Goal: Information Seeking & Learning: Learn about a topic

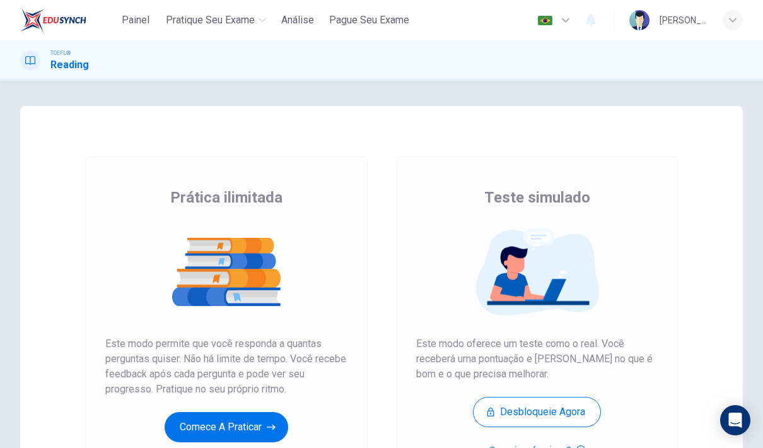
scroll to position [52, 0]
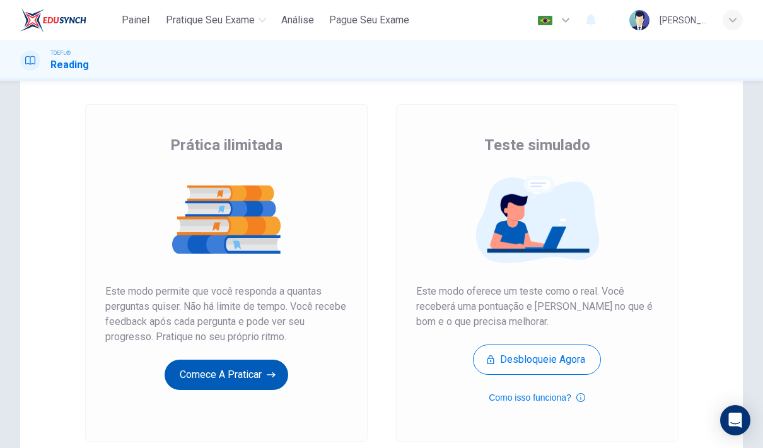
click at [223, 377] on button "Comece a praticar" at bounding box center [227, 374] width 124 height 30
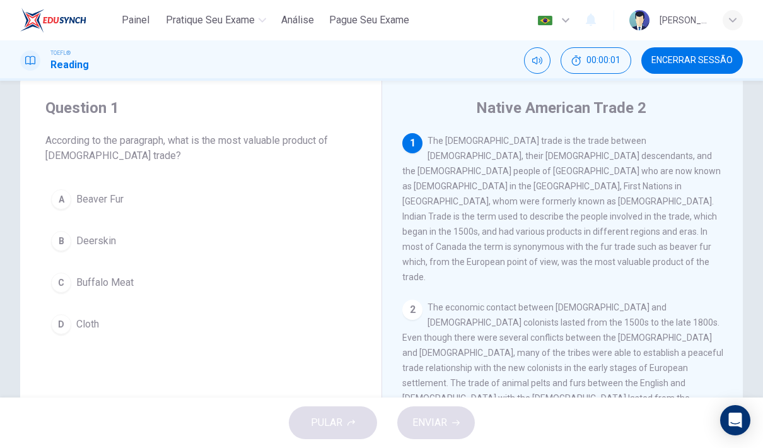
scroll to position [46, 0]
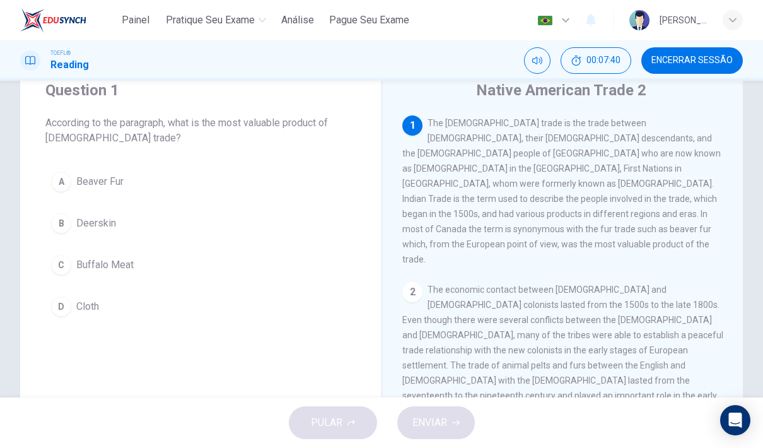
click at [131, 189] on button "A Beaver Fur" at bounding box center [200, 182] width 311 height 32
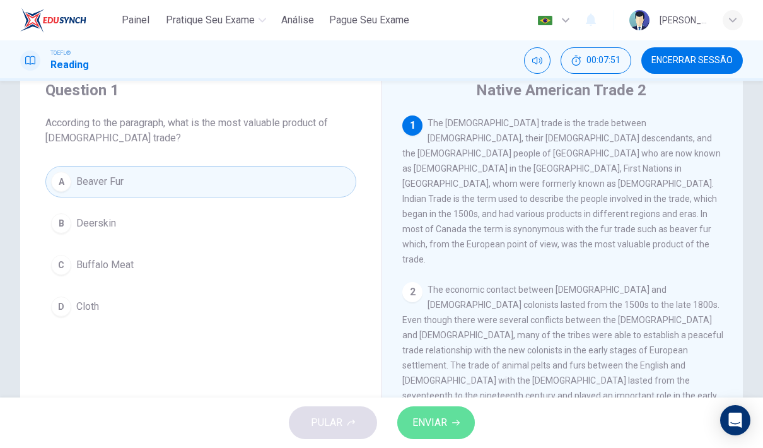
click at [419, 429] on span "ENVIAR" at bounding box center [429, 423] width 35 height 18
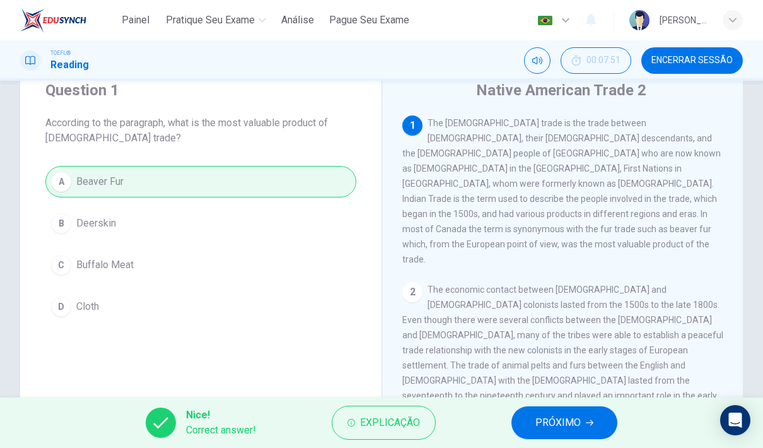
click at [542, 425] on span "PRÓXIMO" at bounding box center [557, 423] width 45 height 18
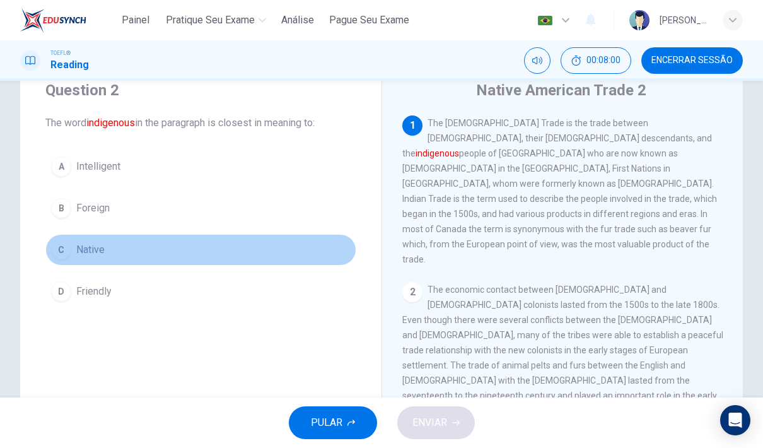
click at [96, 251] on span "Native" at bounding box center [90, 249] width 28 height 15
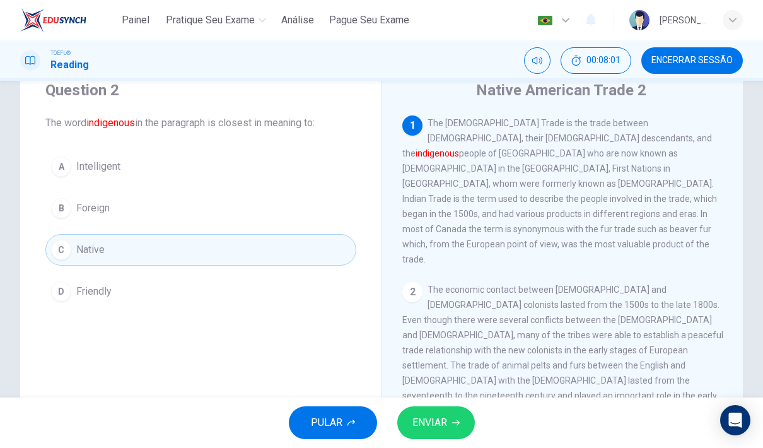
click at [443, 424] on span "ENVIAR" at bounding box center [429, 423] width 35 height 18
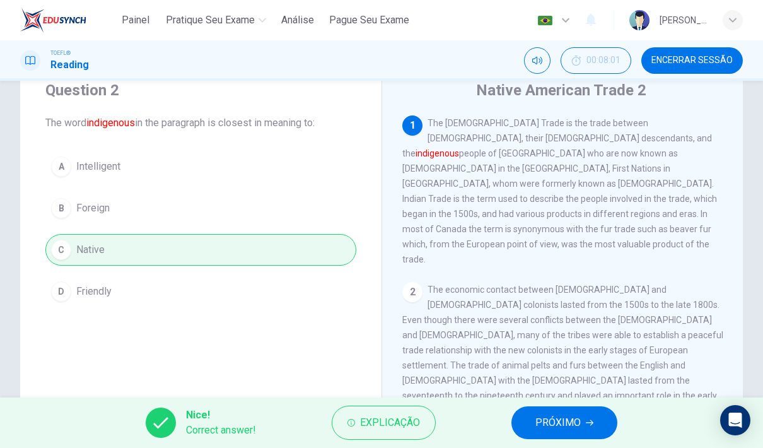
click at [526, 429] on button "PRÓXIMO" at bounding box center [564, 422] width 106 height 33
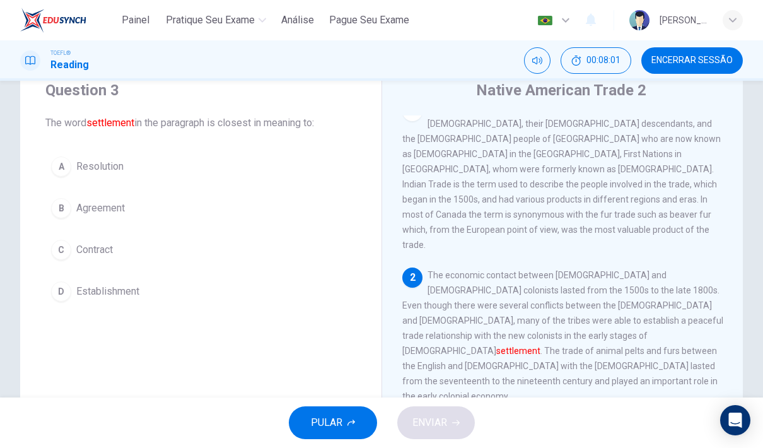
scroll to position [15, 0]
click at [110, 286] on span "Establishment" at bounding box center [107, 291] width 63 height 15
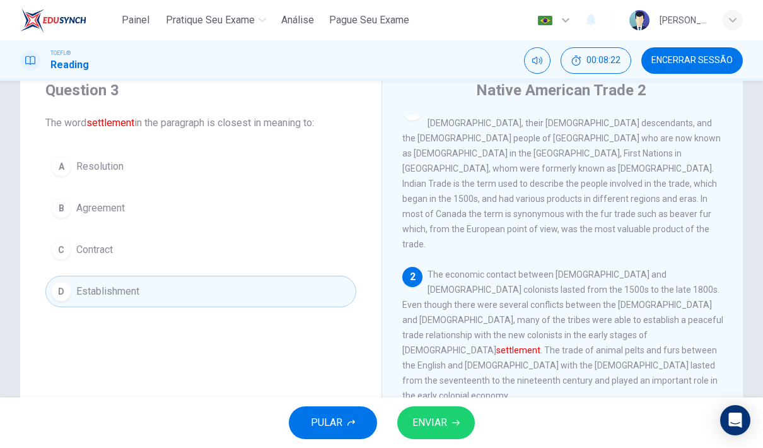
click at [455, 423] on icon "button" at bounding box center [456, 423] width 8 height 8
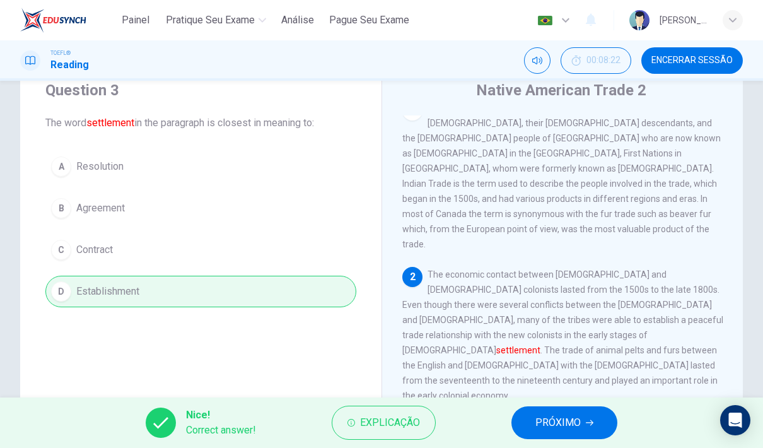
click at [549, 434] on button "PRÓXIMO" at bounding box center [564, 422] width 106 height 33
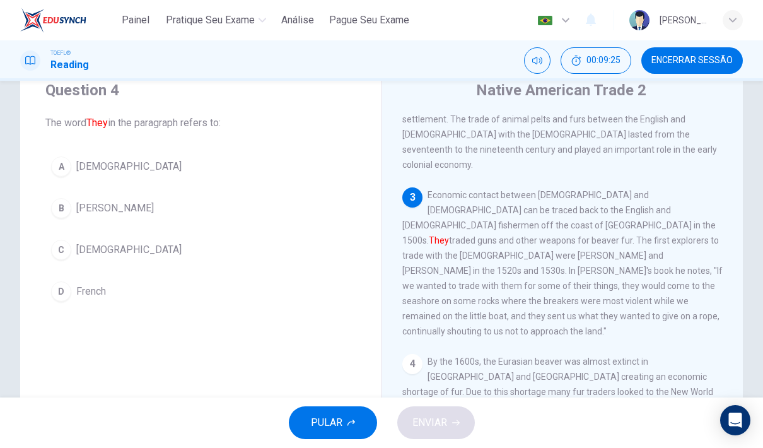
scroll to position [246, 0]
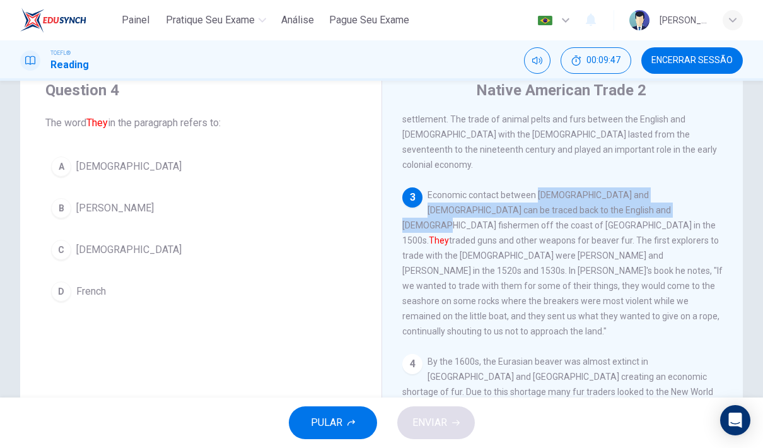
drag, startPoint x: 537, startPoint y: 146, endPoint x: 601, endPoint y: 153, distance: 64.1
click at [601, 187] on div "3 Economic contact between Native Americans and Europeans can be traced back to…" at bounding box center [562, 262] width 321 height 151
click at [602, 190] on span "Economic contact between Native Americans and Europeans can be traced back to t…" at bounding box center [562, 263] width 320 height 146
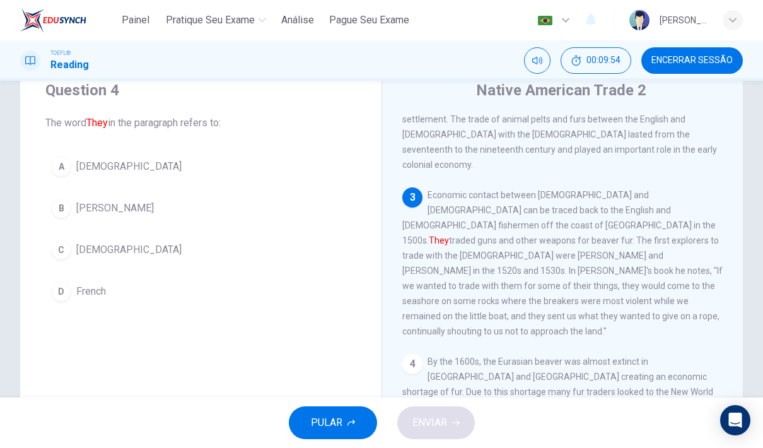
click at [98, 145] on div "Question 4 The word They in the paragraph refers to: A Native Americans B Beave…" at bounding box center [200, 193] width 361 height 267
click at [108, 163] on span "Native Americans" at bounding box center [128, 166] width 105 height 15
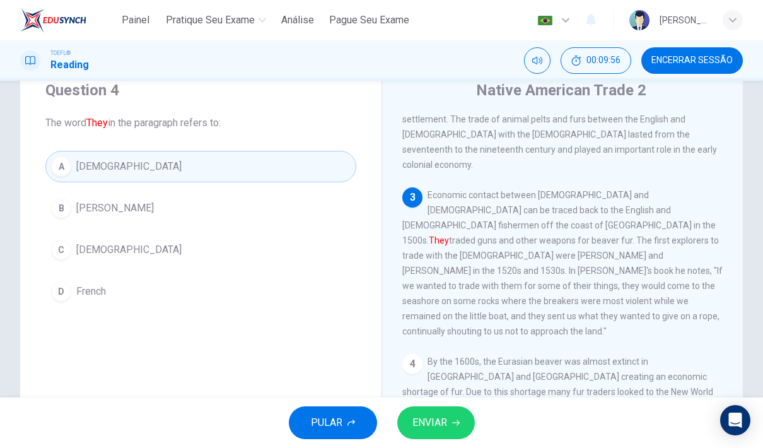
click at [436, 415] on span "ENVIAR" at bounding box center [429, 423] width 35 height 18
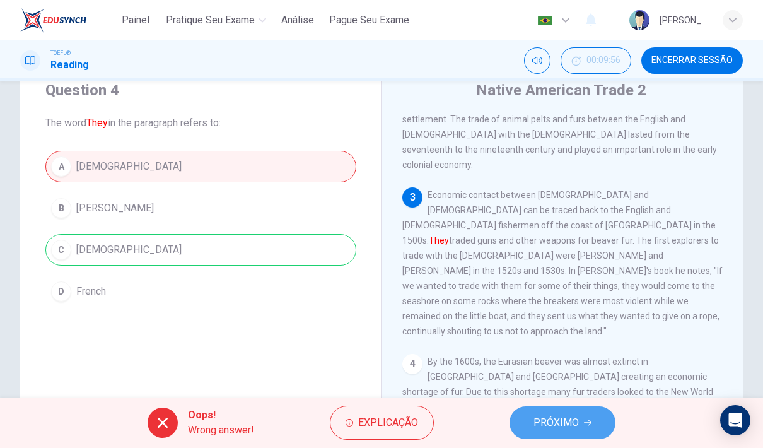
click at [537, 419] on span "PRÓXIMO" at bounding box center [555, 423] width 45 height 18
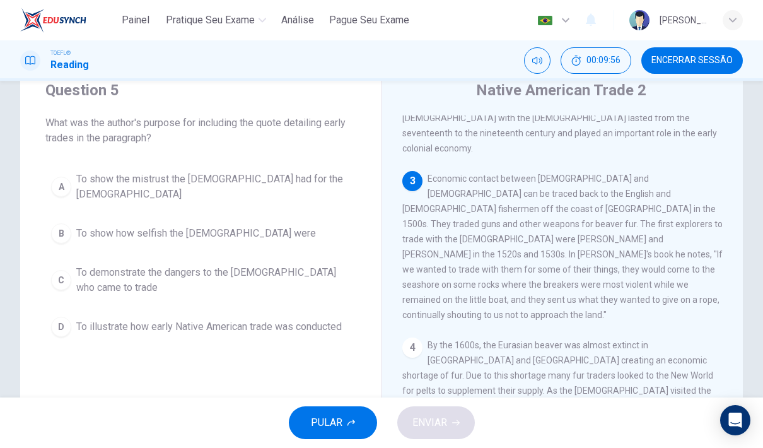
scroll to position [267, 0]
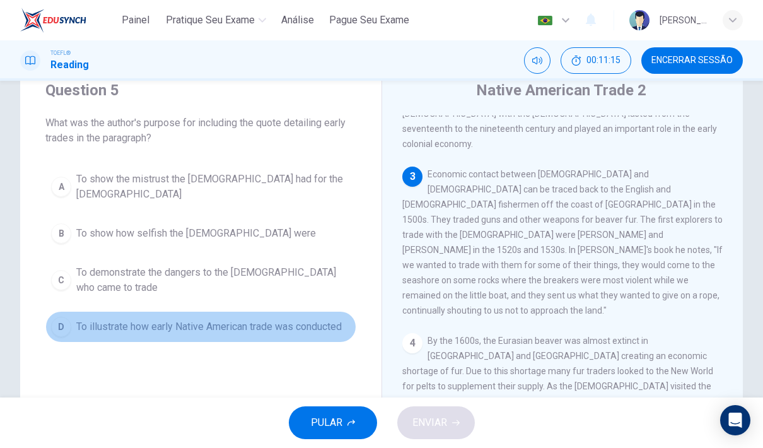
drag, startPoint x: 321, startPoint y: 332, endPoint x: 335, endPoint y: 332, distance: 13.9
click at [321, 332] on span "To illustrate how early Native American trade was conducted" at bounding box center [208, 326] width 265 height 15
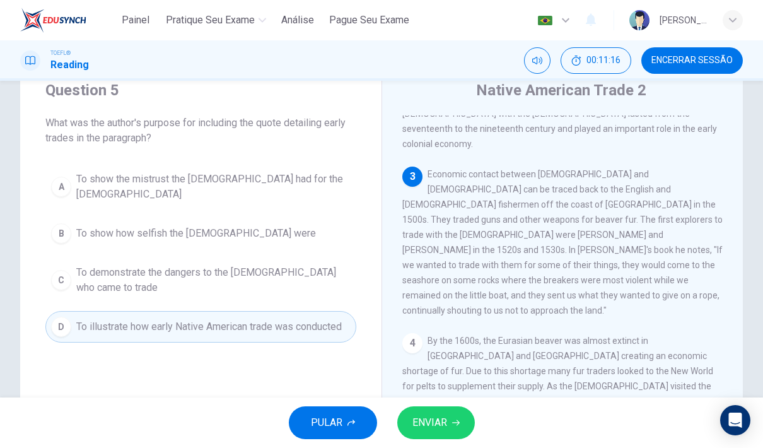
click at [445, 424] on span "ENVIAR" at bounding box center [429, 423] width 35 height 18
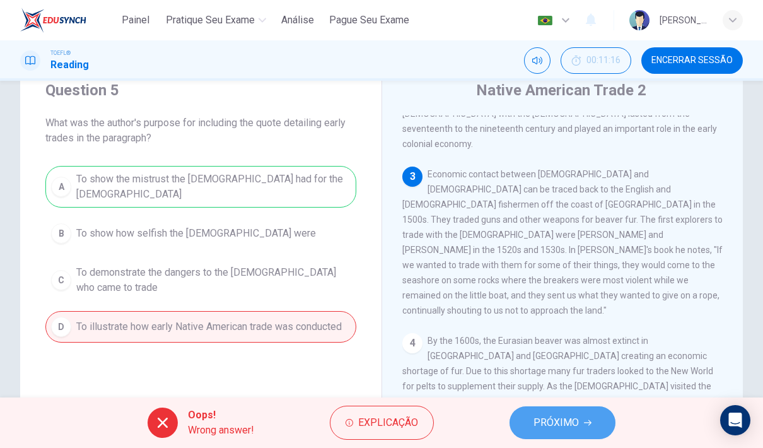
click at [547, 427] on span "PRÓXIMO" at bounding box center [555, 423] width 45 height 18
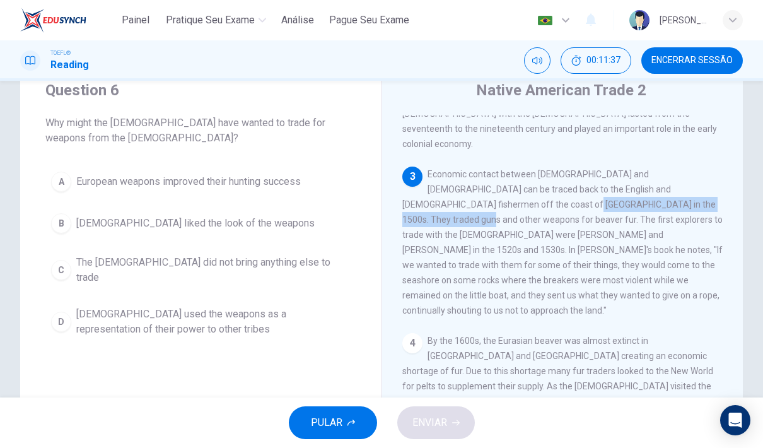
drag, startPoint x: 435, startPoint y: 154, endPoint x: 629, endPoint y: 154, distance: 194.2
click at [629, 169] on span "Economic contact between Native Americans and Europeans can be traced back to t…" at bounding box center [562, 242] width 320 height 146
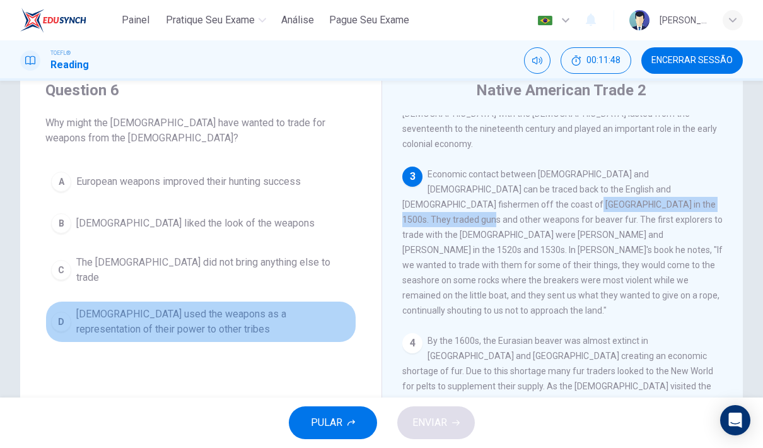
click at [61, 311] on div "D" at bounding box center [61, 321] width 20 height 20
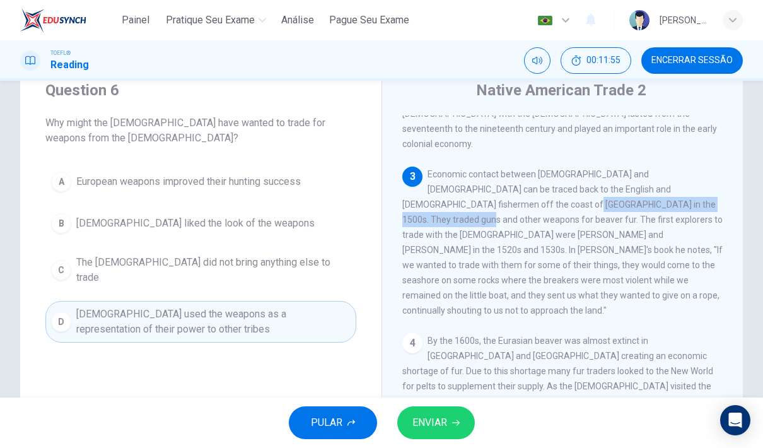
click at [430, 424] on span "ENVIAR" at bounding box center [429, 423] width 35 height 18
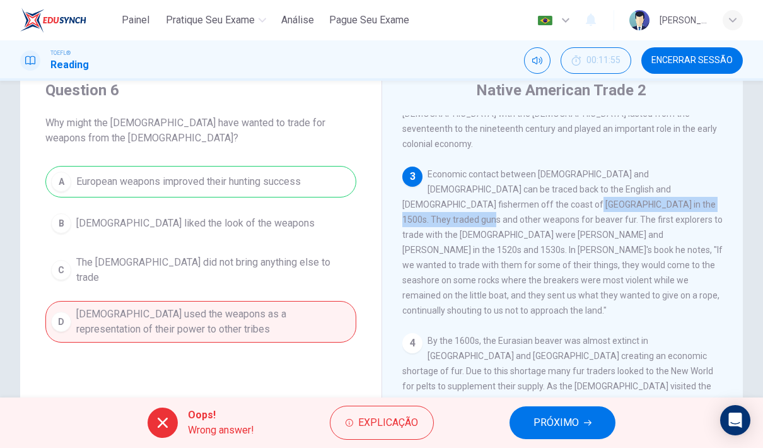
click at [530, 415] on button "PRÓXIMO" at bounding box center [562, 422] width 106 height 33
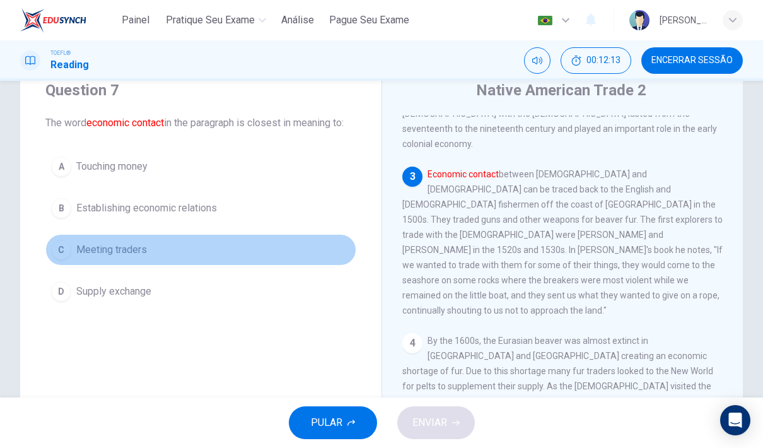
click at [107, 257] on span "Meeting traders" at bounding box center [111, 249] width 71 height 15
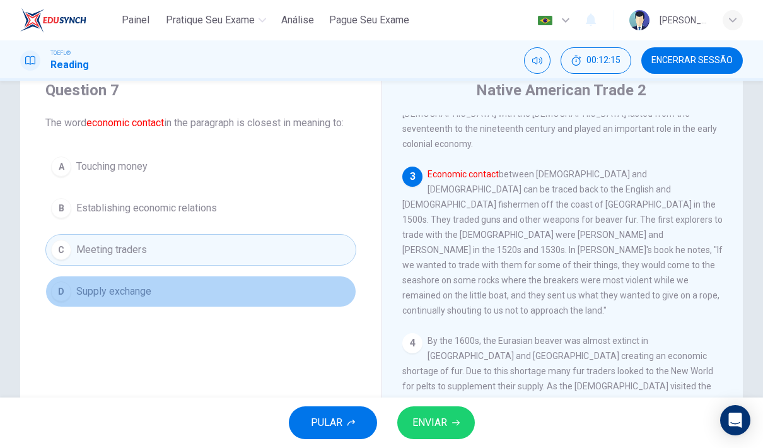
click at [110, 298] on button "D Supply exchange" at bounding box center [200, 292] width 311 height 32
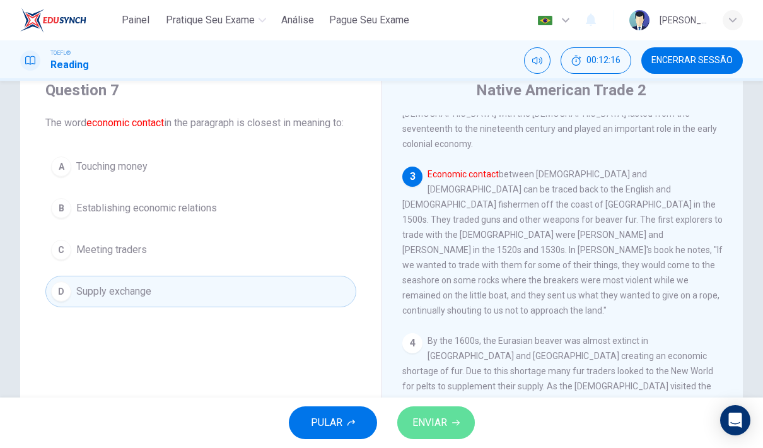
click at [423, 416] on span "ENVIAR" at bounding box center [429, 423] width 35 height 18
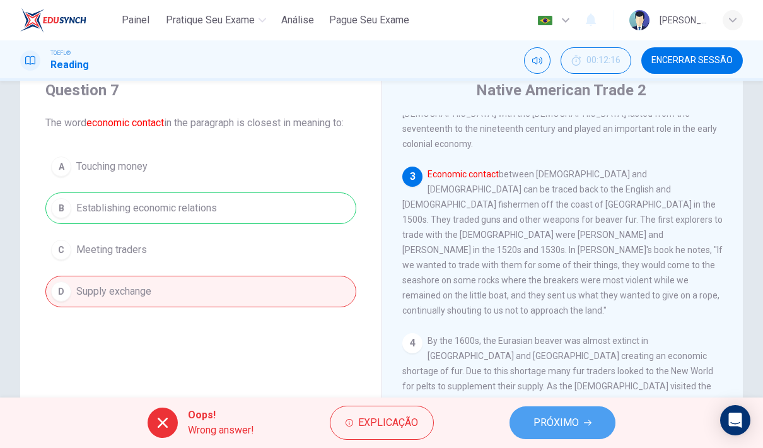
click at [537, 424] on span "PRÓXIMO" at bounding box center [555, 423] width 45 height 18
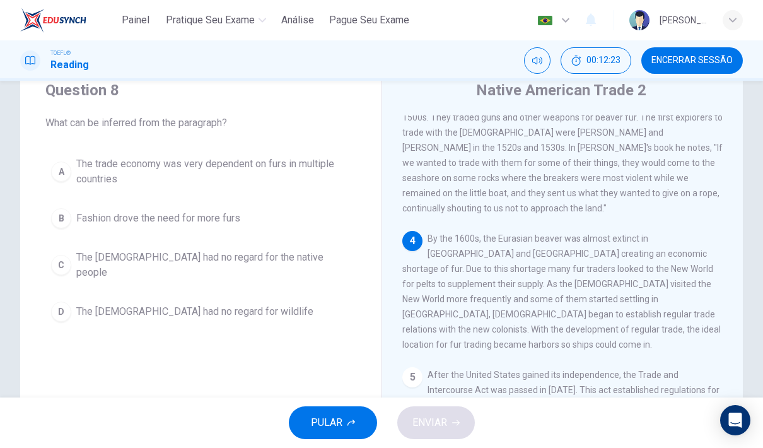
scroll to position [365, 0]
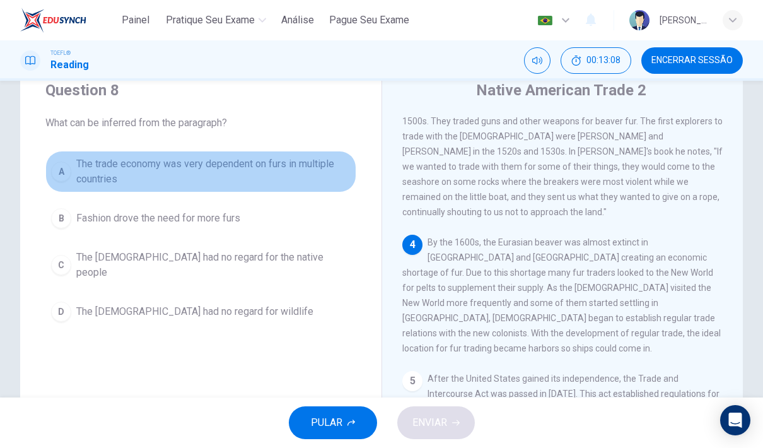
click at [139, 177] on span "The trade economy was very dependent on furs in multiple countries" at bounding box center [213, 171] width 274 height 30
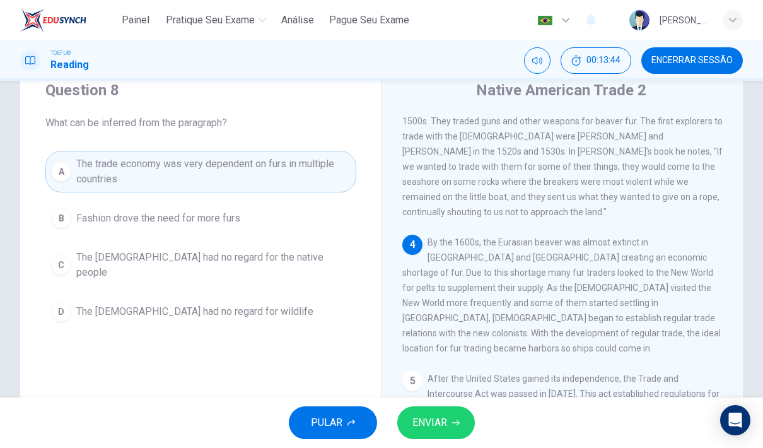
click at [442, 417] on span "ENVIAR" at bounding box center [429, 423] width 35 height 18
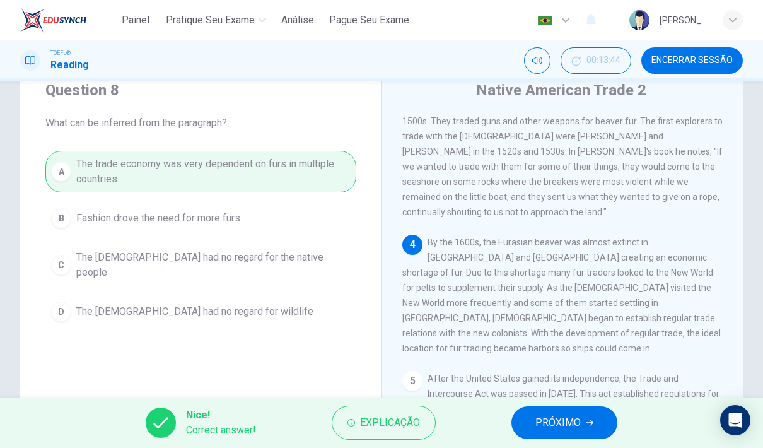
click at [530, 431] on button "PRÓXIMO" at bounding box center [564, 422] width 106 height 33
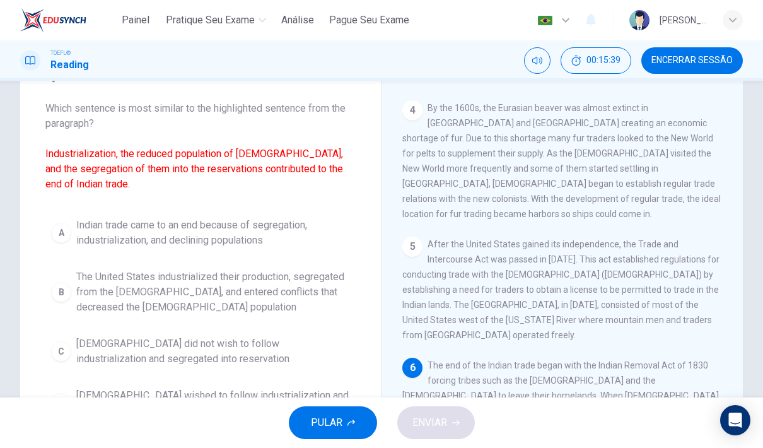
scroll to position [62, 0]
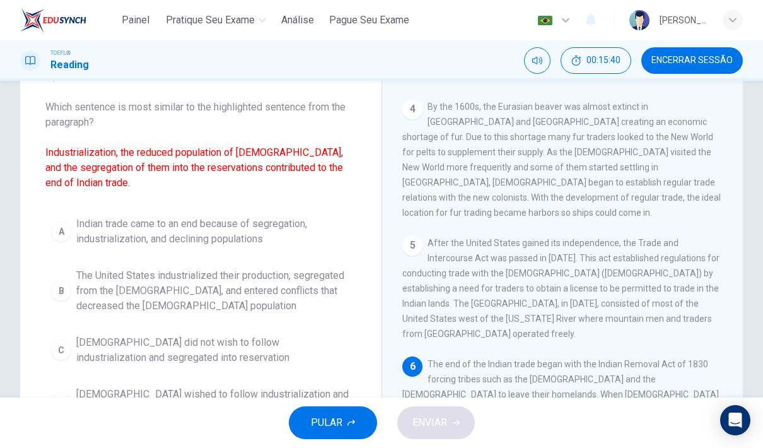
click at [208, 235] on span "Indian trade came to an end because of segregation, industrialization, and decl…" at bounding box center [213, 231] width 274 height 30
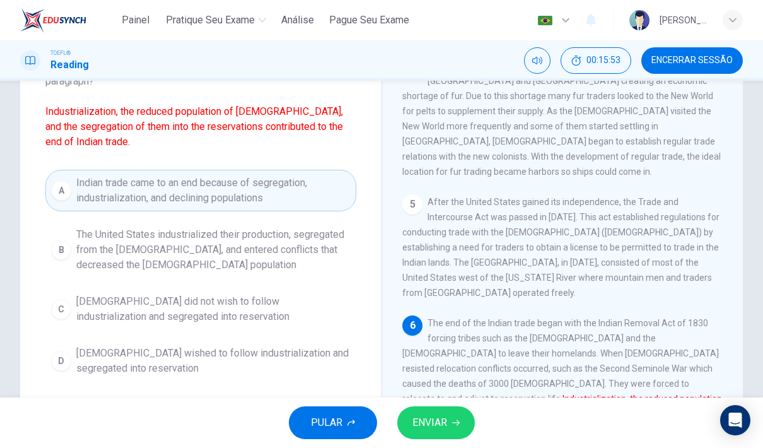
scroll to position [101, 0]
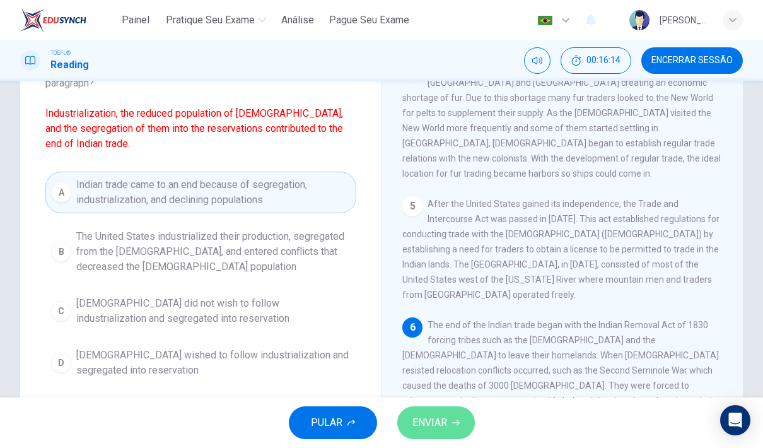
click at [417, 414] on span "ENVIAR" at bounding box center [429, 423] width 35 height 18
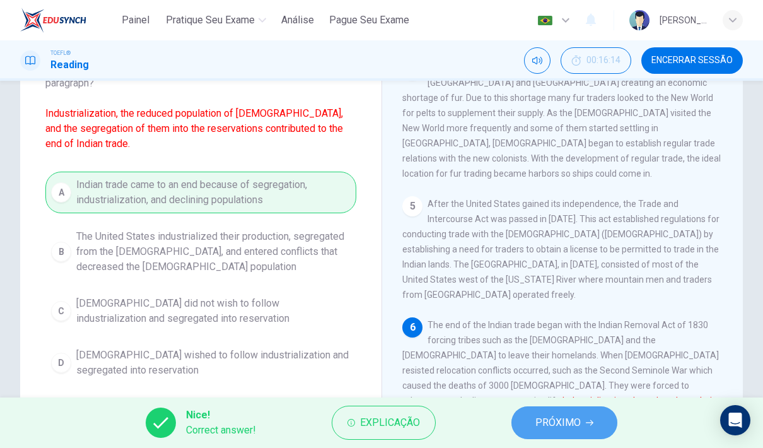
click at [549, 427] on span "PRÓXIMO" at bounding box center [557, 423] width 45 height 18
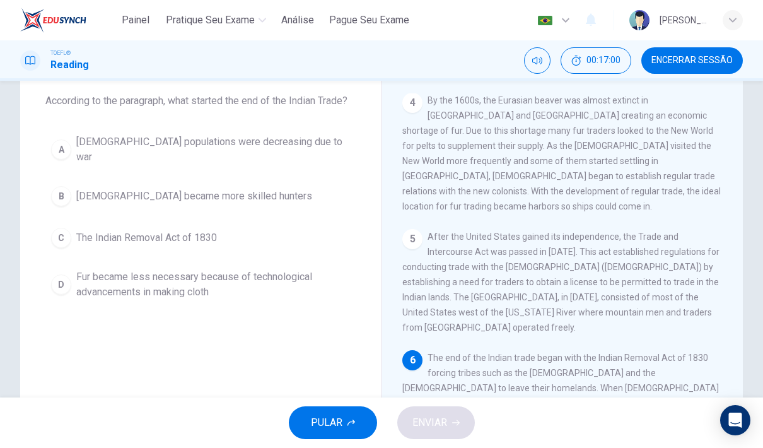
scroll to position [65, 0]
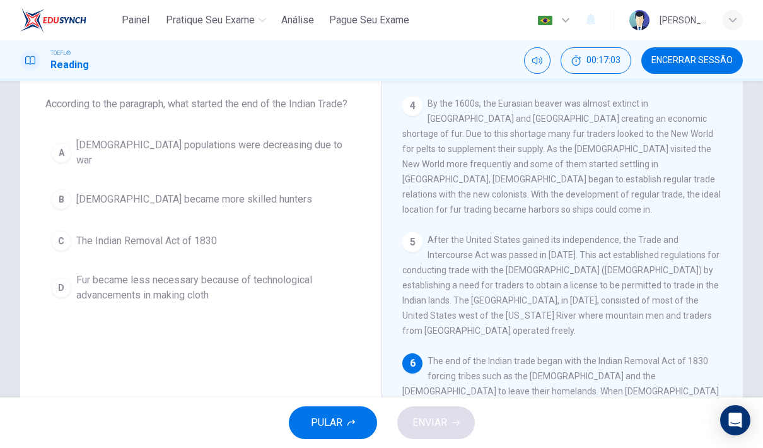
click at [190, 235] on span "The Indian Removal Act of 1830" at bounding box center [146, 240] width 141 height 15
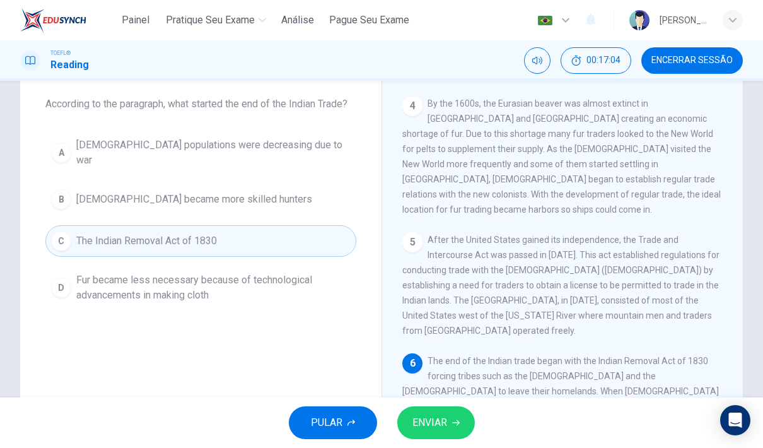
click at [447, 421] on button "ENVIAR" at bounding box center [436, 422] width 78 height 33
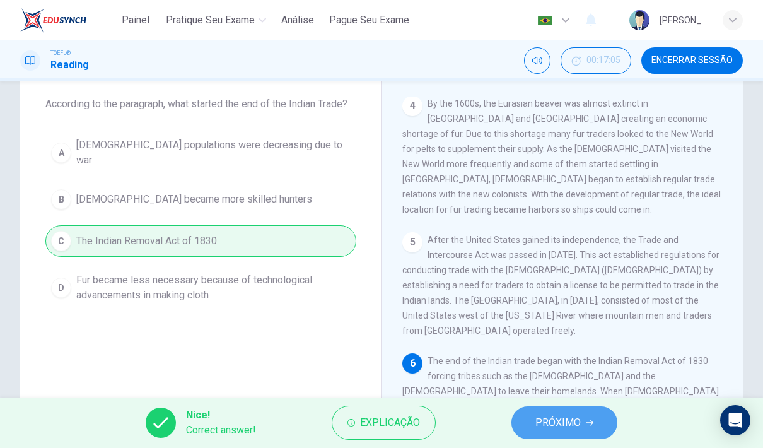
click at [530, 429] on button "PRÓXIMO" at bounding box center [564, 422] width 106 height 33
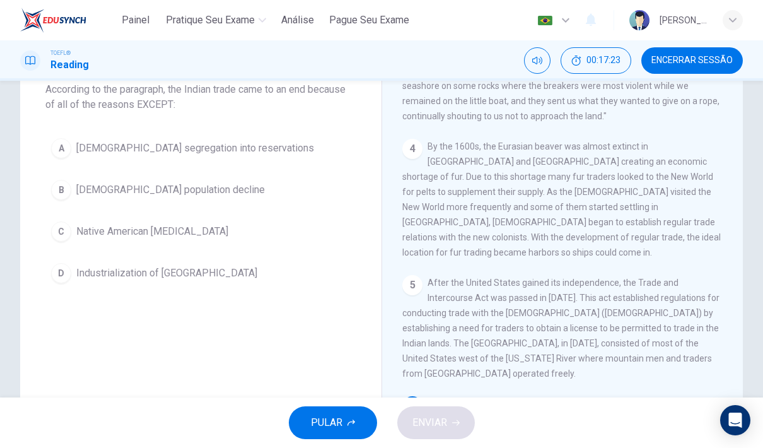
scroll to position [69, 0]
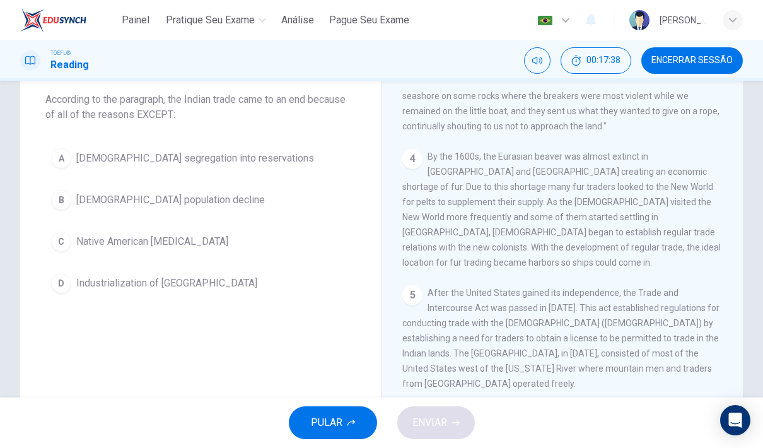
click at [196, 240] on button "C Native American hostility" at bounding box center [200, 242] width 311 height 32
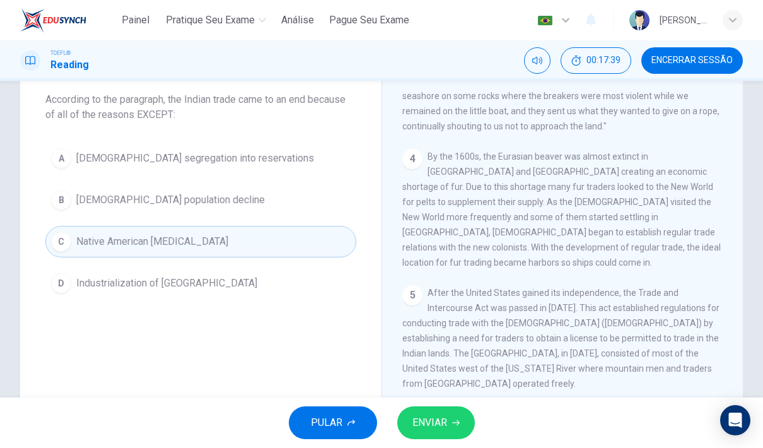
click at [456, 417] on button "ENVIAR" at bounding box center [436, 422] width 78 height 33
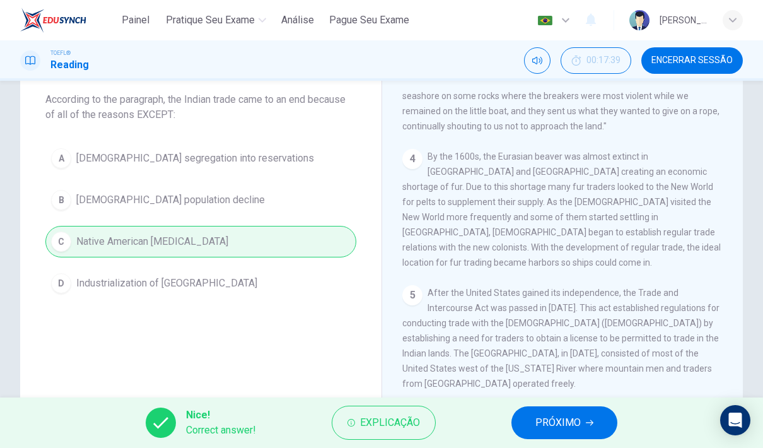
click at [562, 422] on span "PRÓXIMO" at bounding box center [557, 423] width 45 height 18
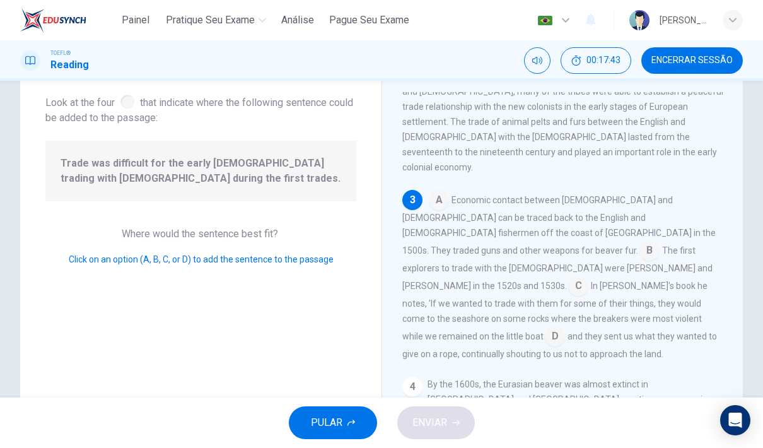
scroll to position [229, 0]
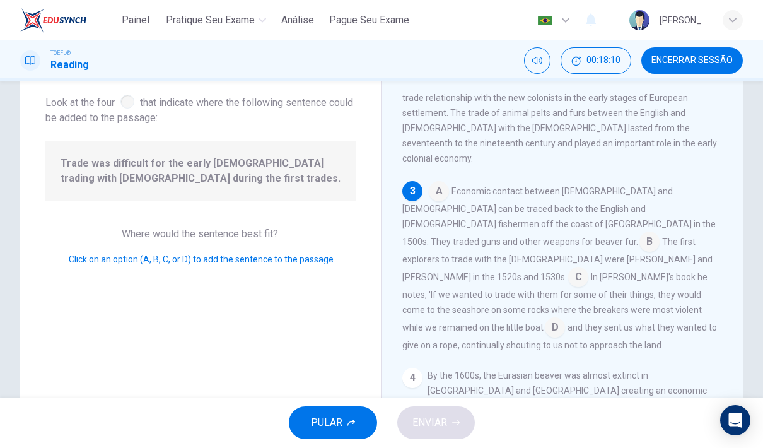
click at [653, 233] on input at bounding box center [649, 243] width 20 height 20
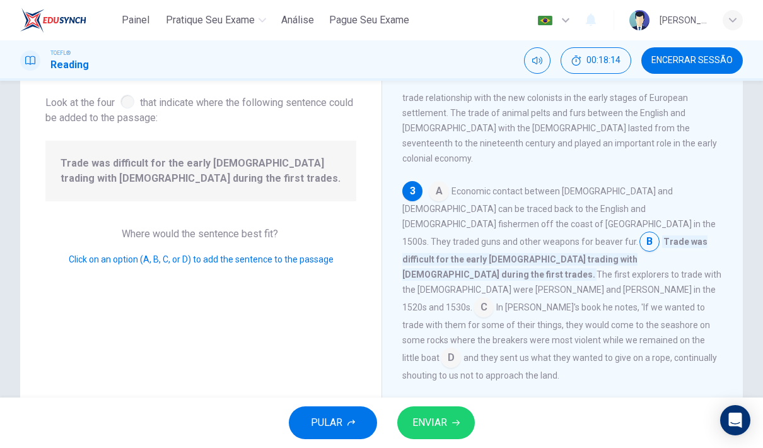
click at [458, 417] on button "ENVIAR" at bounding box center [436, 422] width 78 height 33
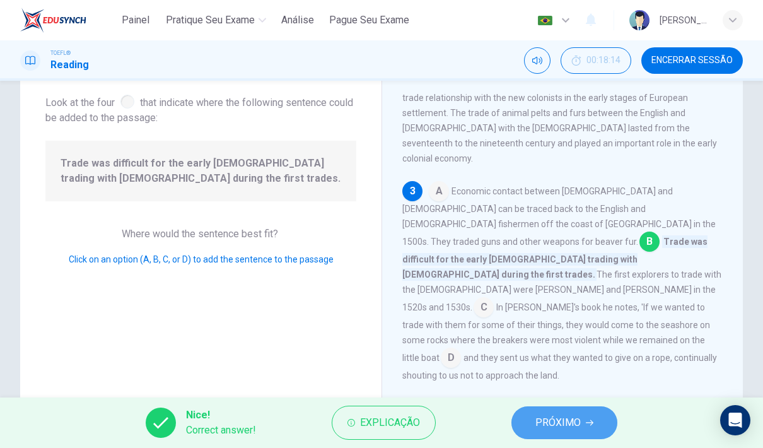
click at [547, 429] on span "PRÓXIMO" at bounding box center [557, 423] width 45 height 18
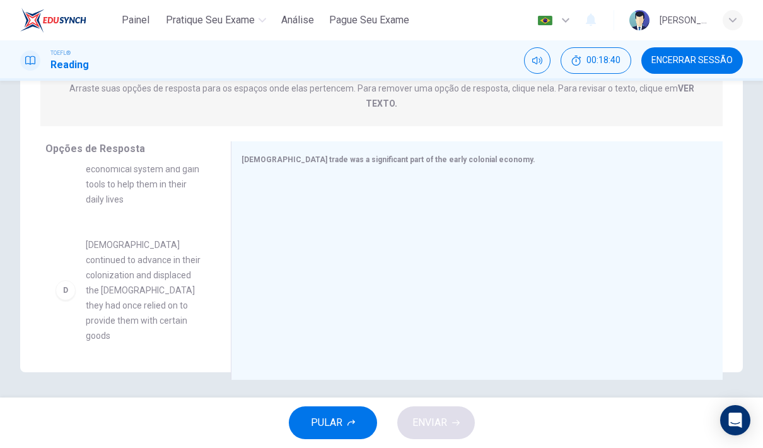
scroll to position [303, 0]
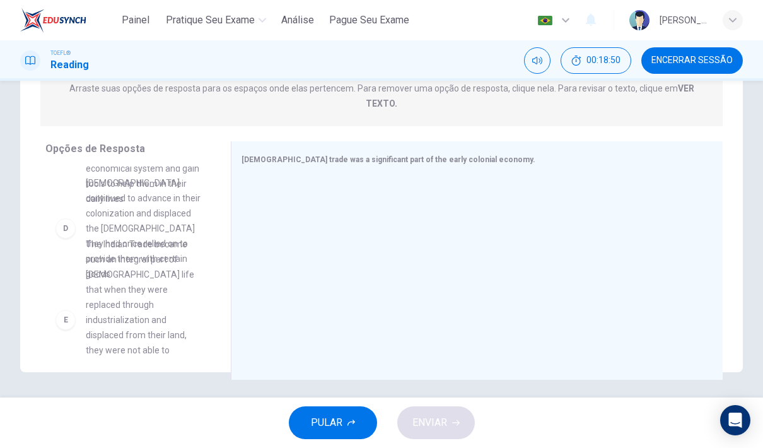
click at [124, 166] on div "A They provided essential goods to the Europeans who traveled to, and eventuall…" at bounding box center [132, 263] width 175 height 194
drag, startPoint x: 108, startPoint y: 207, endPoint x: 108, endPoint y: 225, distance: 17.7
click at [108, 207] on div "A They provided essential goods to the Europeans who traveled to, and eventuall…" at bounding box center [132, 263] width 175 height 194
click at [103, 269] on div "A They provided essential goods to the Europeans who traveled to, and eventuall…" at bounding box center [132, 263] width 175 height 194
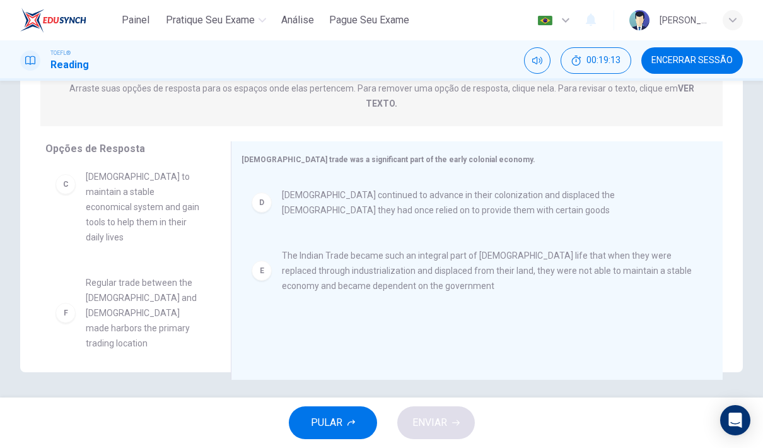
scroll to position [204, 0]
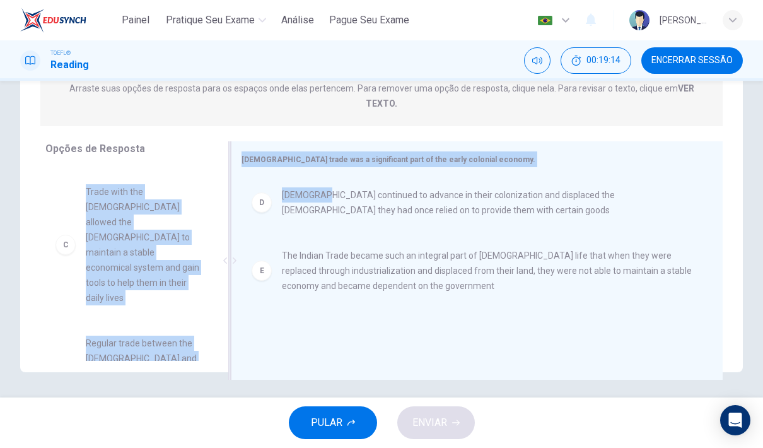
click at [223, 253] on div at bounding box center [230, 260] width 16 height 238
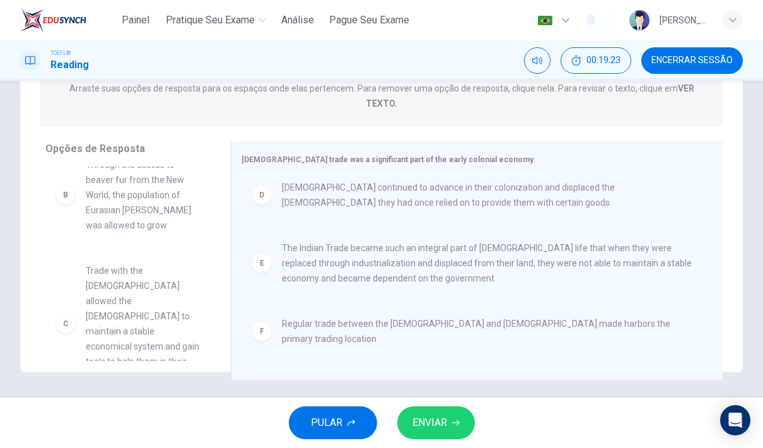
scroll to position [113, 0]
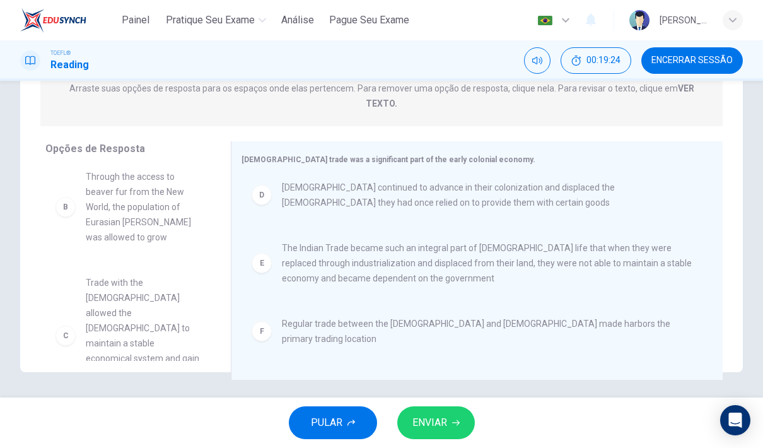
click at [455, 424] on icon "button" at bounding box center [456, 423] width 8 height 8
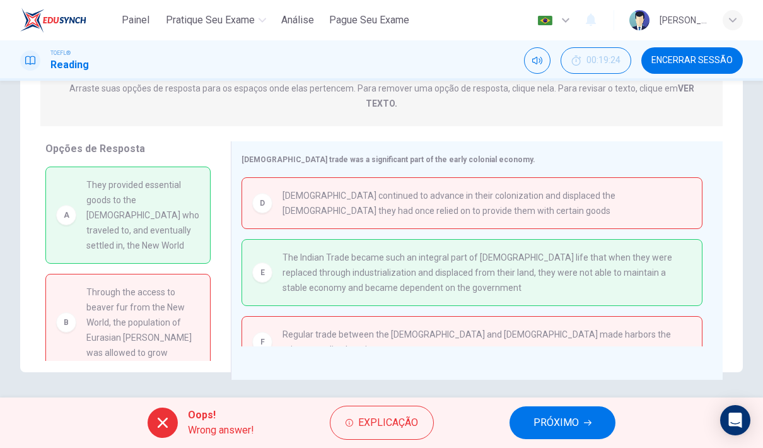
scroll to position [0, 0]
click at [576, 417] on span "PRÓXIMO" at bounding box center [555, 423] width 45 height 18
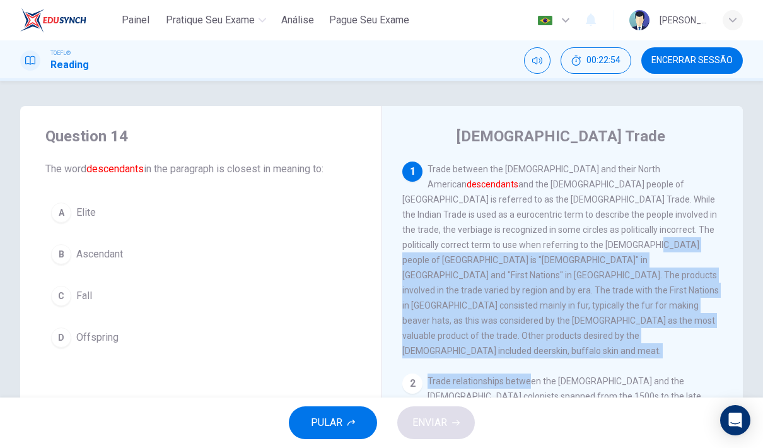
drag, startPoint x: 530, startPoint y: 357, endPoint x: -1, endPoint y: -1, distance: 639.8
click at [502, 306] on html "Painel Pratique seu exame Análise Pague Seu Exame Português pt ​ Lara Lavratti …" at bounding box center [381, 224] width 763 height 448
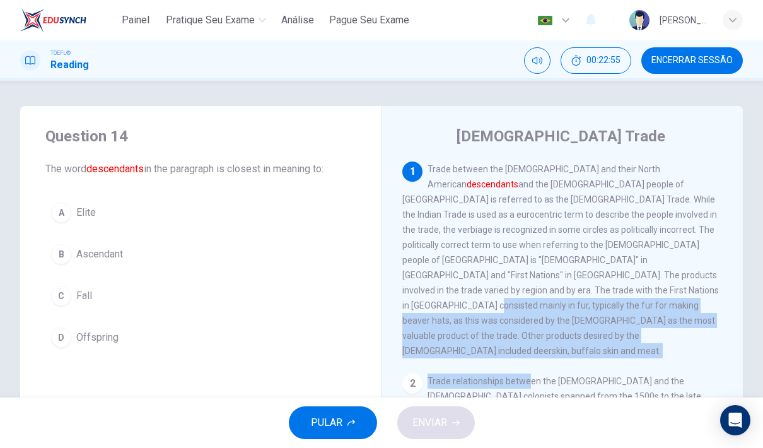
click at [606, 218] on span "Trade between the Europeans and their North American descendants and the indige…" at bounding box center [560, 260] width 317 height 192
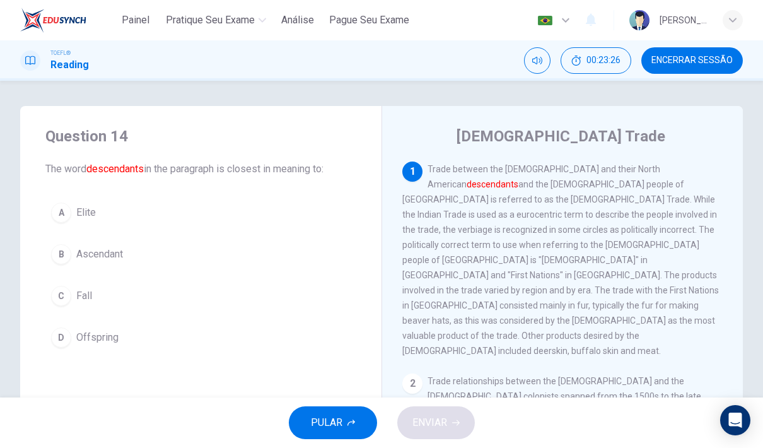
click at [80, 351] on button "D Offspring" at bounding box center [200, 338] width 311 height 32
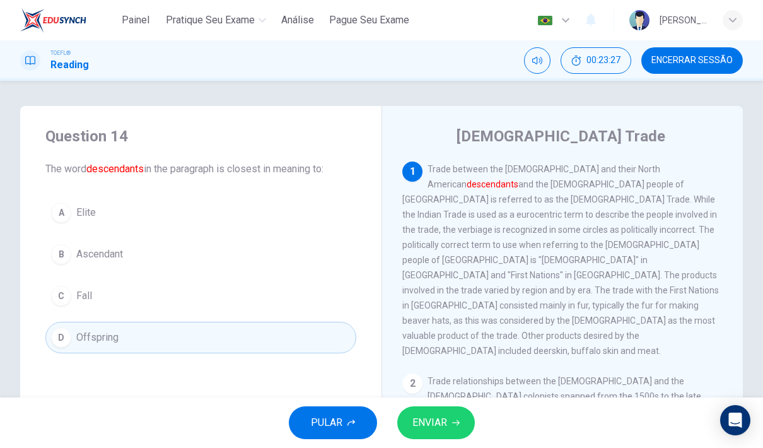
click at [436, 424] on span "ENVIAR" at bounding box center [429, 423] width 35 height 18
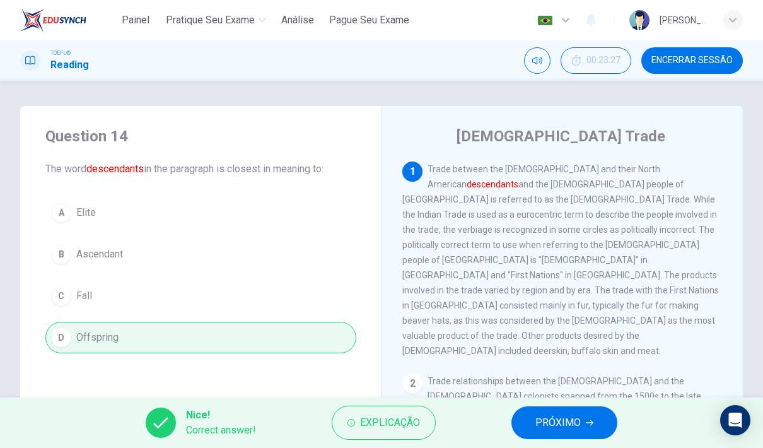
click at [580, 419] on span "PRÓXIMO" at bounding box center [557, 423] width 45 height 18
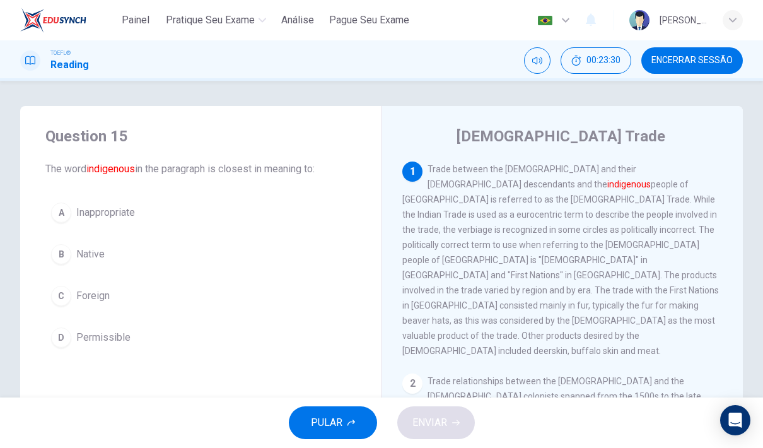
click at [84, 241] on button "B Native" at bounding box center [200, 254] width 311 height 32
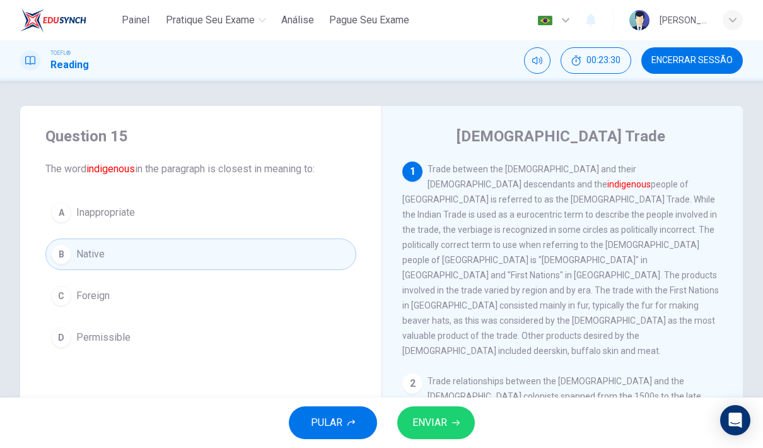
click at [433, 427] on span "ENVIAR" at bounding box center [429, 423] width 35 height 18
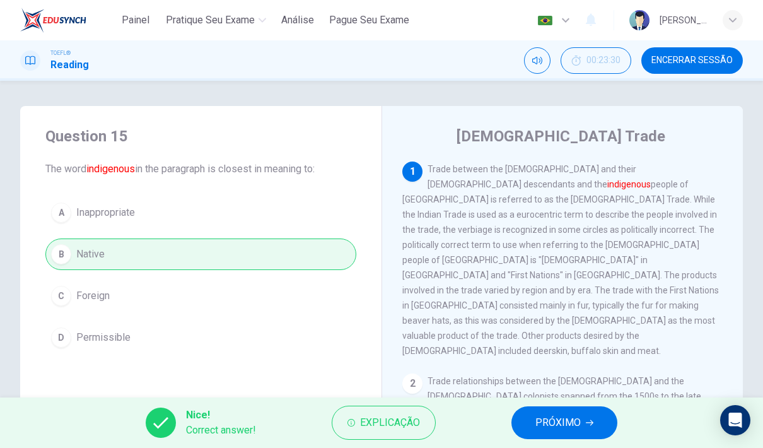
click at [553, 436] on button "PRÓXIMO" at bounding box center [564, 422] width 106 height 33
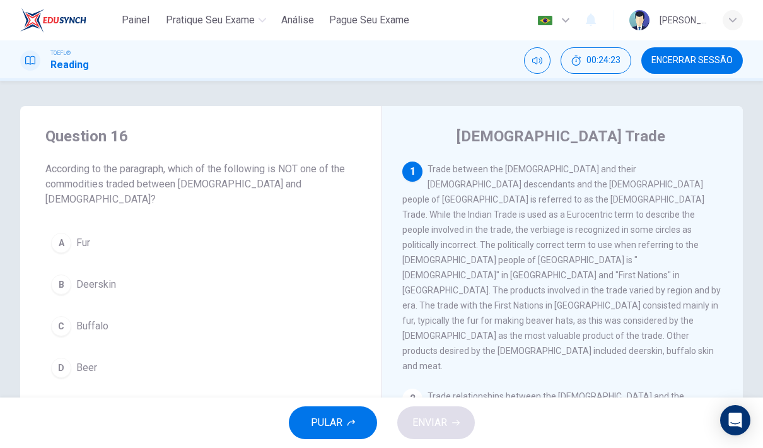
click at [66, 357] on div "D" at bounding box center [61, 367] width 20 height 20
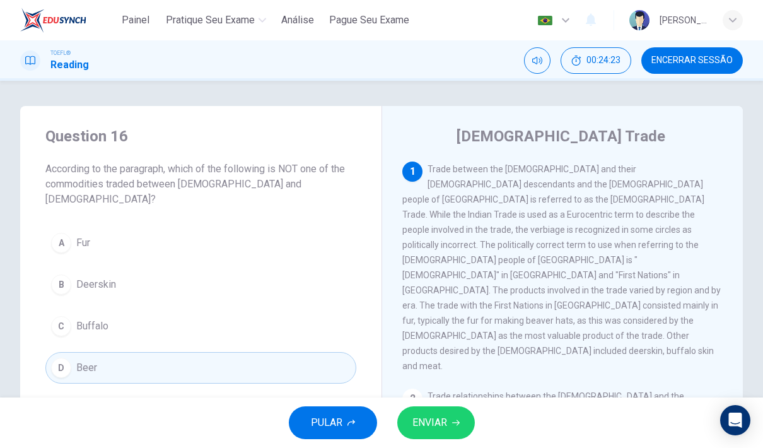
click at [444, 427] on span "ENVIAR" at bounding box center [429, 423] width 35 height 18
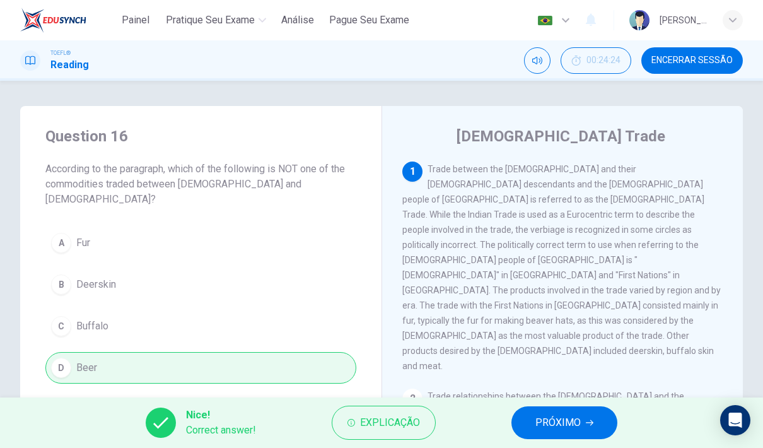
click at [556, 415] on span "PRÓXIMO" at bounding box center [557, 423] width 45 height 18
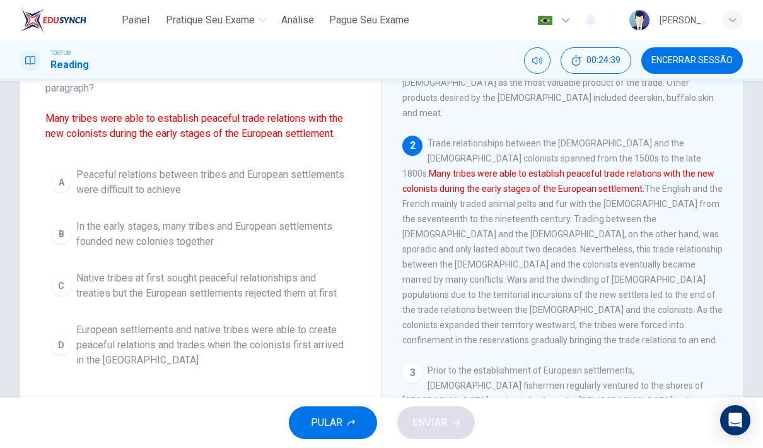
scroll to position [96, 0]
click at [214, 340] on span "European settlements and native tribes were able to create peaceful relations a…" at bounding box center [213, 344] width 274 height 45
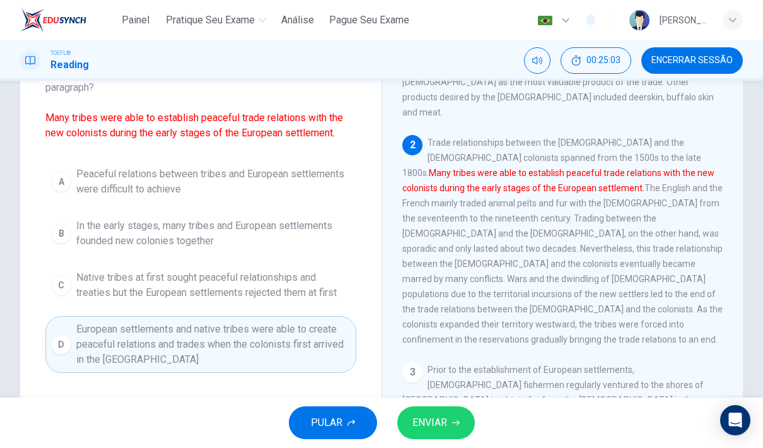
click at [414, 430] on span "ENVIAR" at bounding box center [429, 423] width 35 height 18
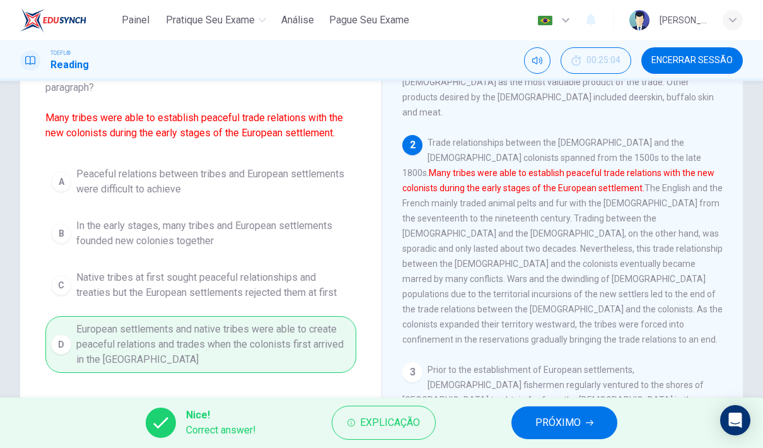
click at [539, 426] on span "PRÓXIMO" at bounding box center [557, 423] width 45 height 18
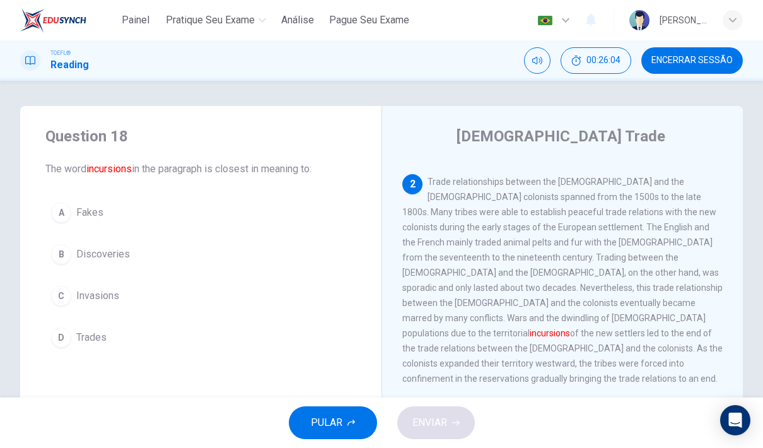
scroll to position [214, 0]
click at [92, 300] on span "Invasions" at bounding box center [97, 295] width 43 height 15
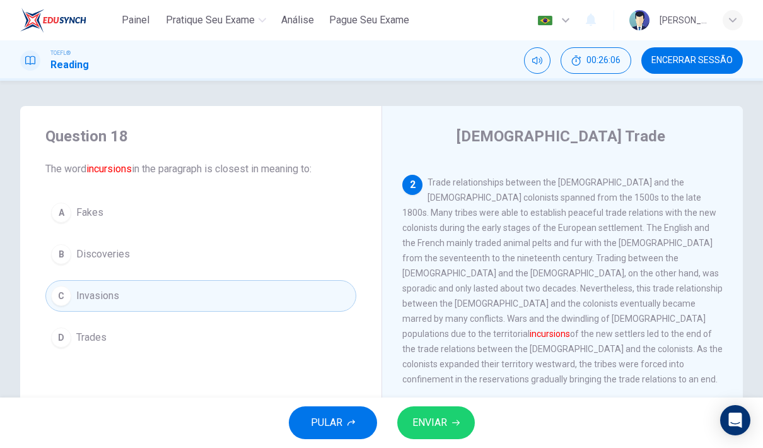
click at [445, 426] on span "ENVIAR" at bounding box center [429, 423] width 35 height 18
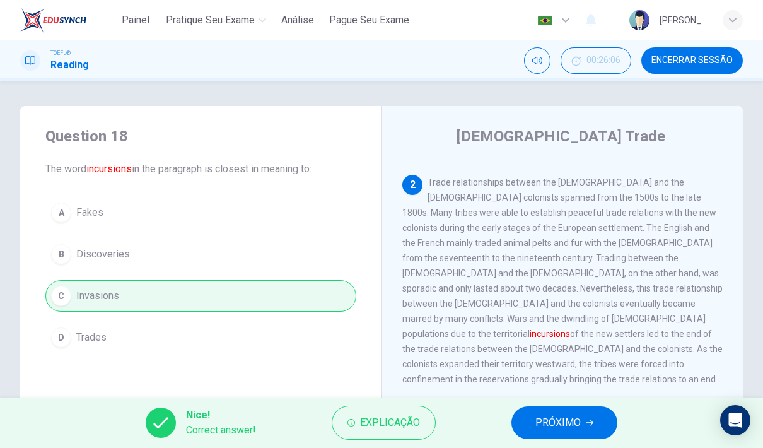
click at [582, 414] on button "PRÓXIMO" at bounding box center [564, 422] width 106 height 33
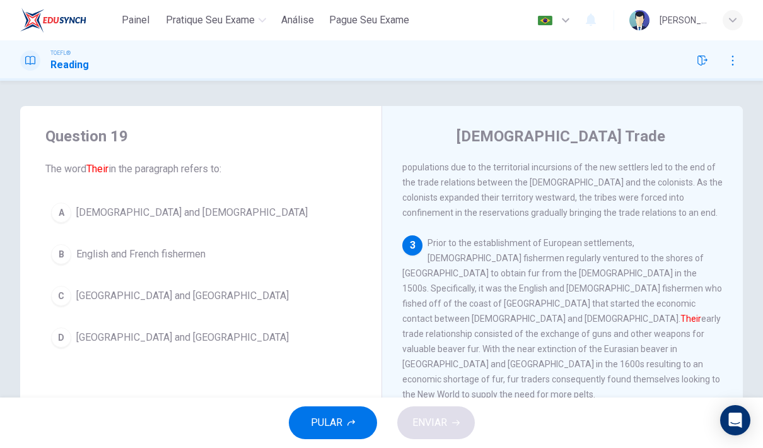
scroll to position [376, 0]
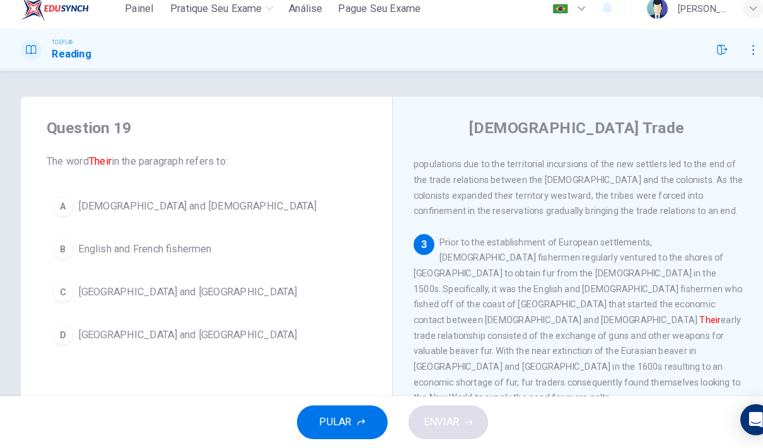
click at [161, 249] on span "English and French fishermen" at bounding box center [140, 254] width 129 height 15
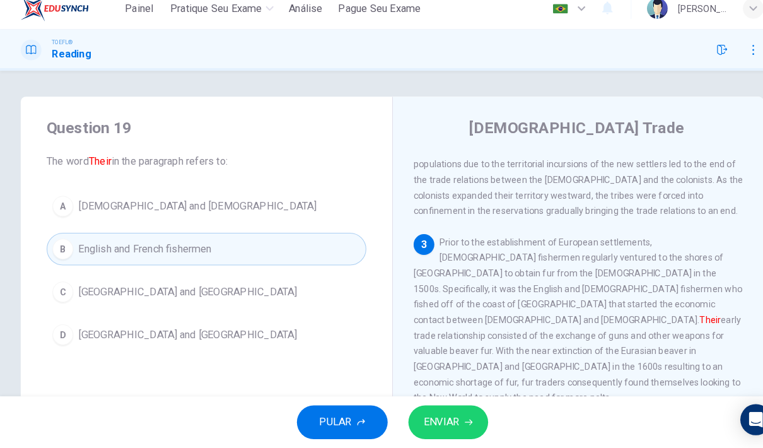
click at [437, 414] on span "ENVIAR" at bounding box center [429, 423] width 35 height 18
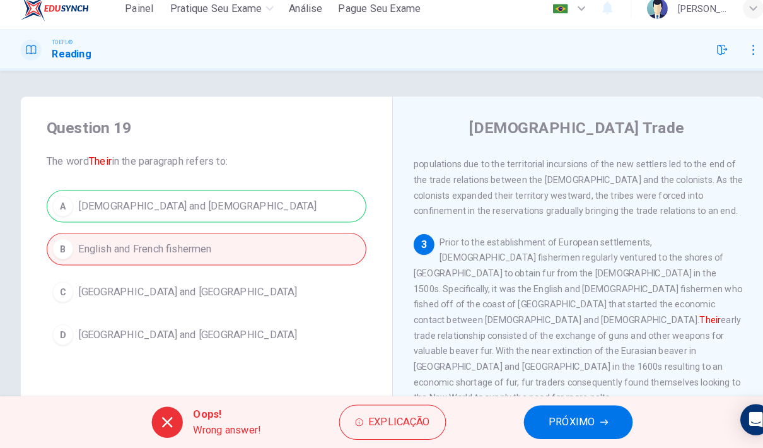
click at [596, 406] on button "PRÓXIMO" at bounding box center [562, 422] width 106 height 33
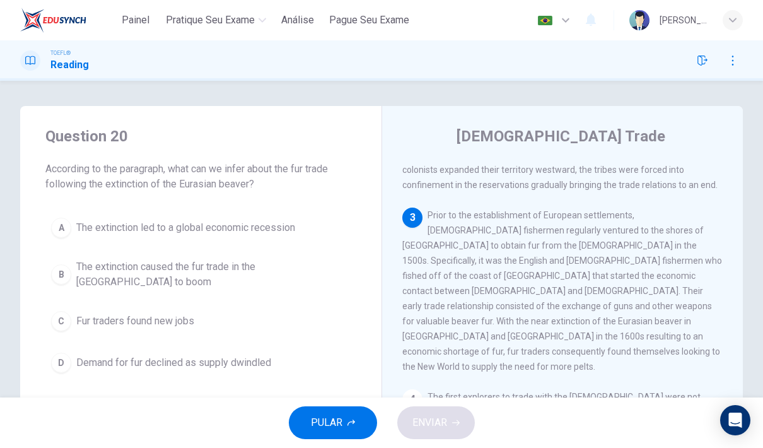
scroll to position [408, 0]
click at [180, 275] on span "The extinction caused the fur trade in the New World to boom" at bounding box center [213, 274] width 274 height 30
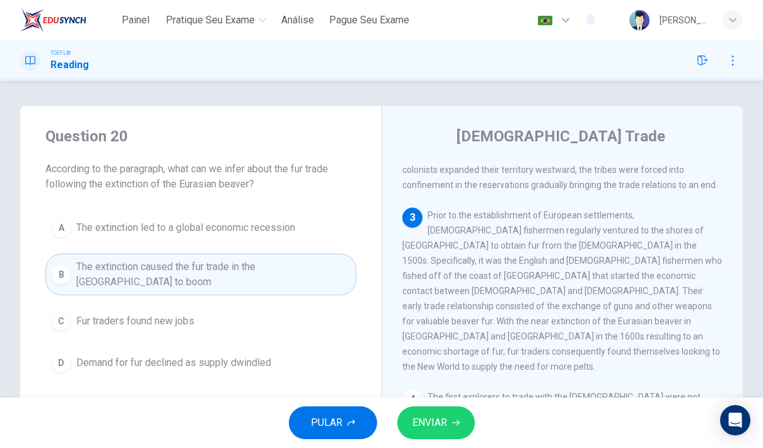
click at [417, 430] on span "ENVIAR" at bounding box center [429, 423] width 35 height 18
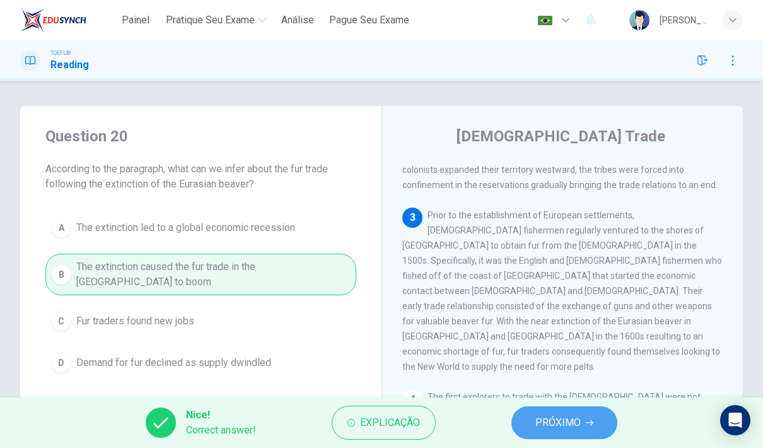
click at [554, 412] on button "PRÓXIMO" at bounding box center [564, 422] width 106 height 33
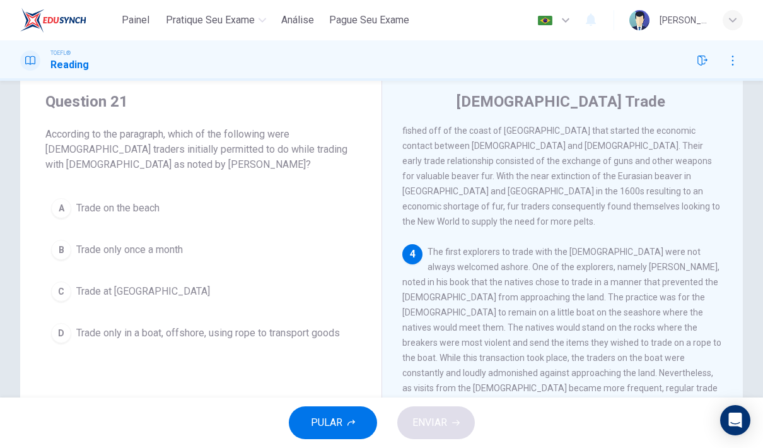
scroll to position [38, 0]
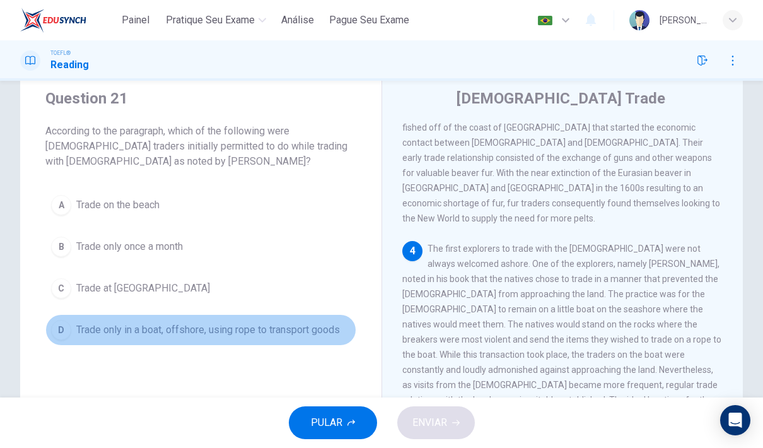
click at [126, 329] on span "Trade only in a boat, offshore, using rope to transport goods" at bounding box center [208, 329] width 264 height 15
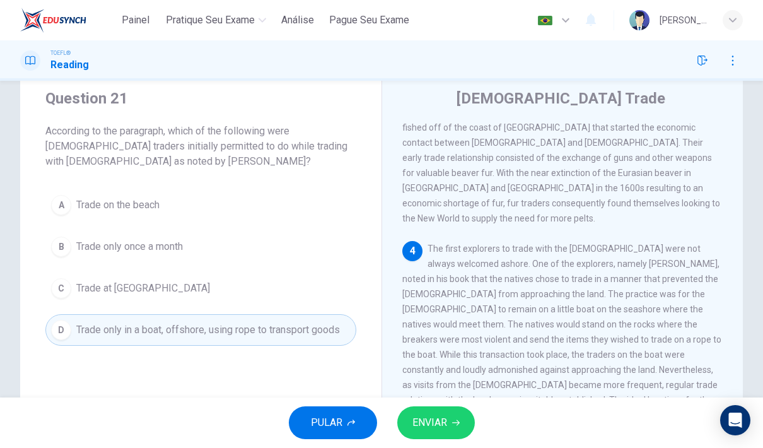
click at [457, 424] on icon "button" at bounding box center [456, 423] width 8 height 6
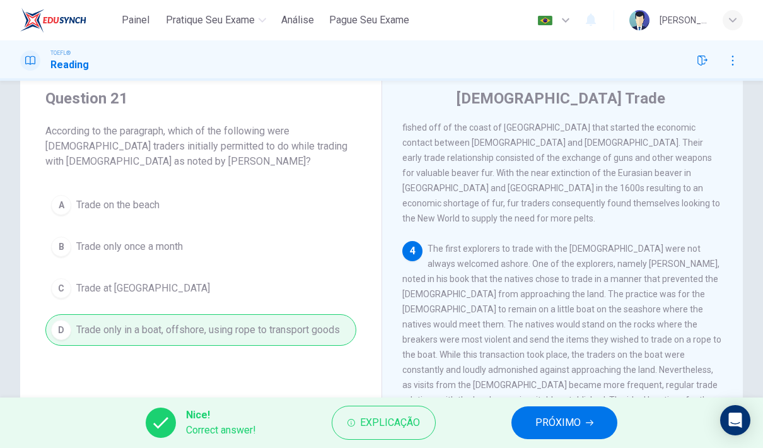
drag, startPoint x: 534, startPoint y: 431, endPoint x: 534, endPoint y: 440, distance: 9.5
click at [534, 431] on button "PRÓXIMO" at bounding box center [564, 422] width 106 height 33
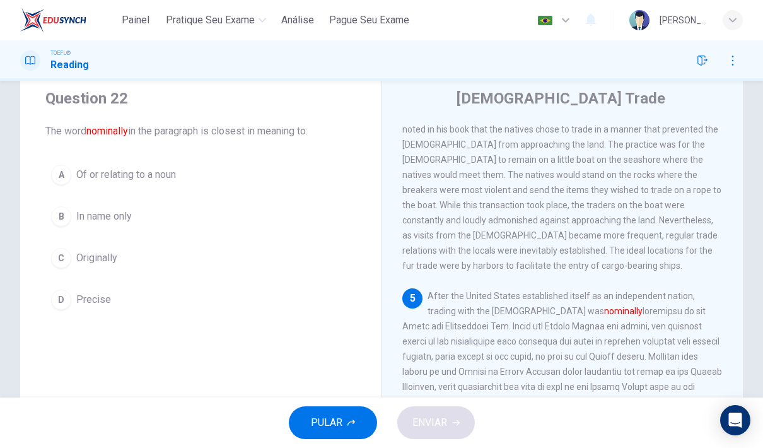
scroll to position [690, 0]
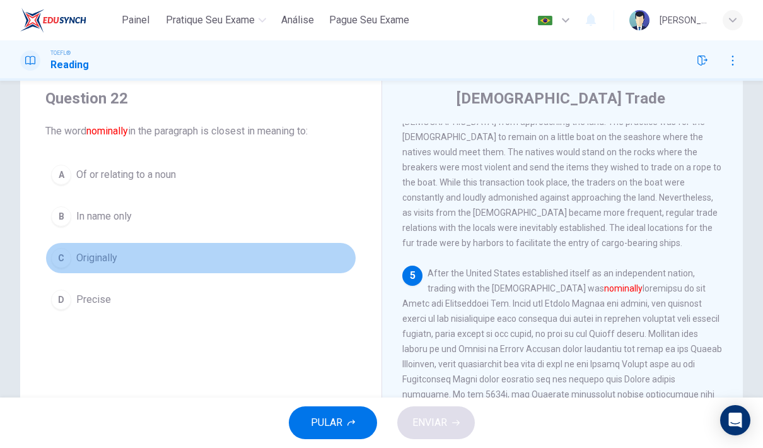
drag, startPoint x: 104, startPoint y: 261, endPoint x: 115, endPoint y: 267, distance: 12.4
click at [104, 261] on span "Originally" at bounding box center [96, 257] width 41 height 15
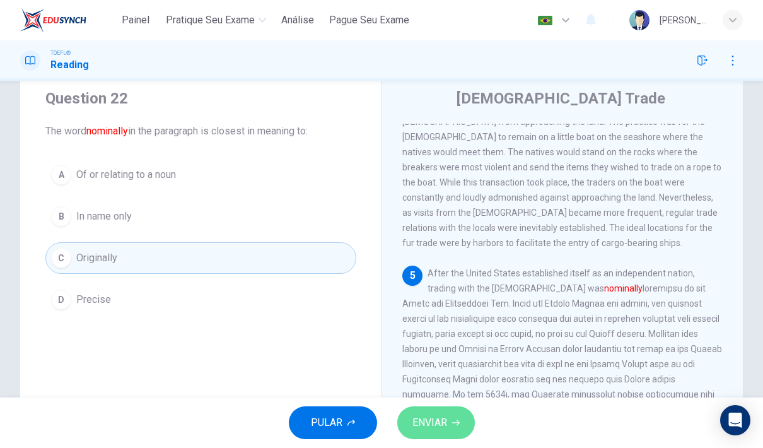
click at [466, 421] on button "ENVIAR" at bounding box center [436, 422] width 78 height 33
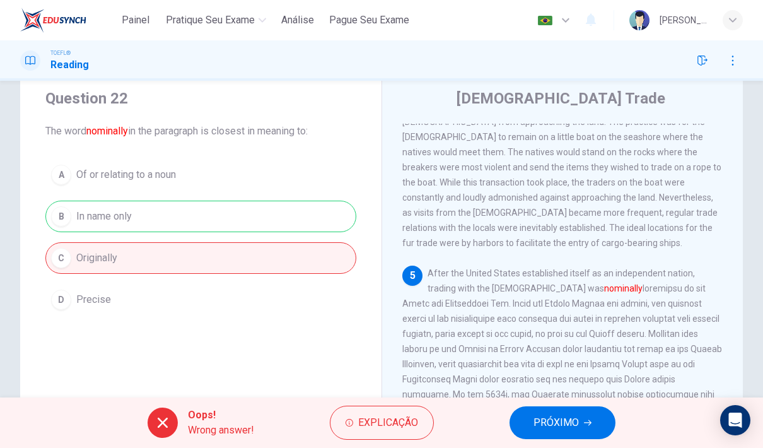
drag, startPoint x: 522, startPoint y: 416, endPoint x: 529, endPoint y: 416, distance: 6.9
click at [529, 416] on button "PRÓXIMO" at bounding box center [562, 422] width 106 height 33
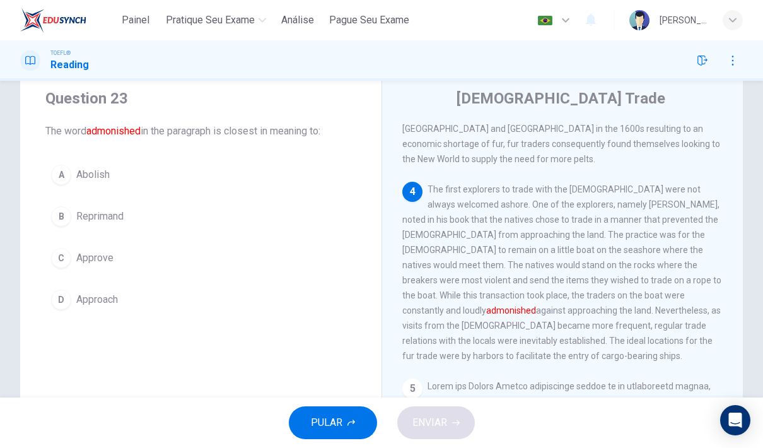
scroll to position [566, 0]
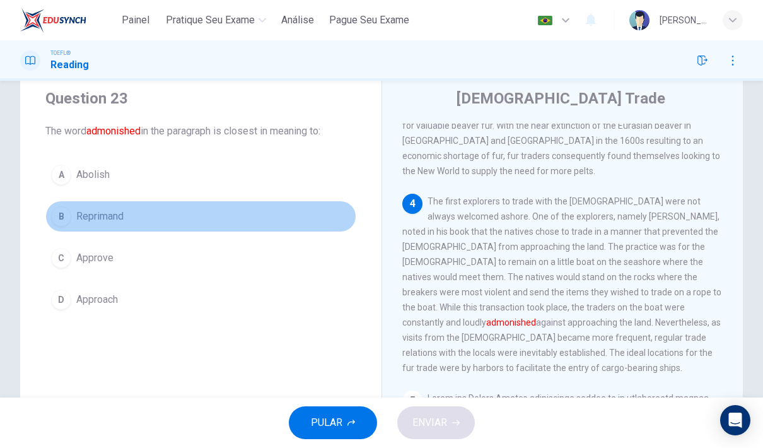
click at [88, 217] on span "Reprimand" at bounding box center [99, 216] width 47 height 15
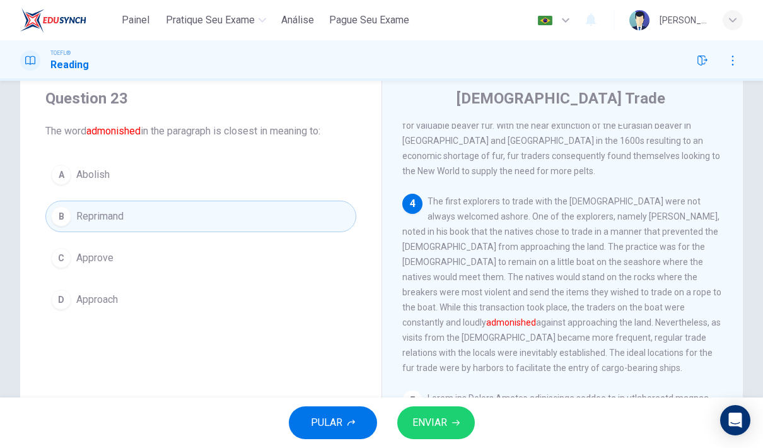
click at [425, 422] on span "ENVIAR" at bounding box center [429, 423] width 35 height 18
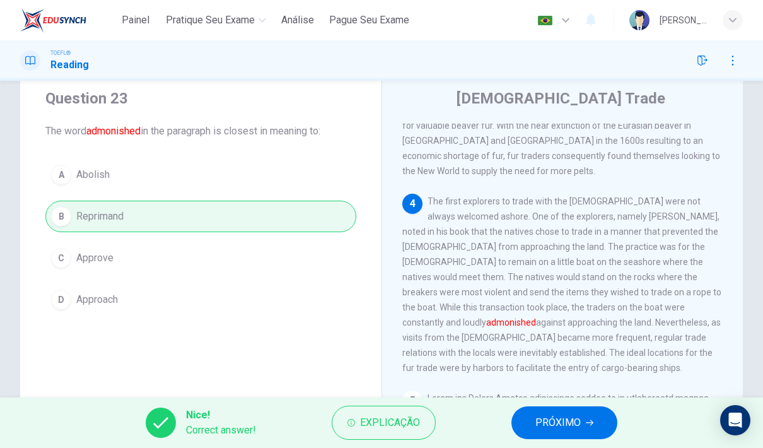
click at [583, 428] on button "PRÓXIMO" at bounding box center [564, 422] width 106 height 33
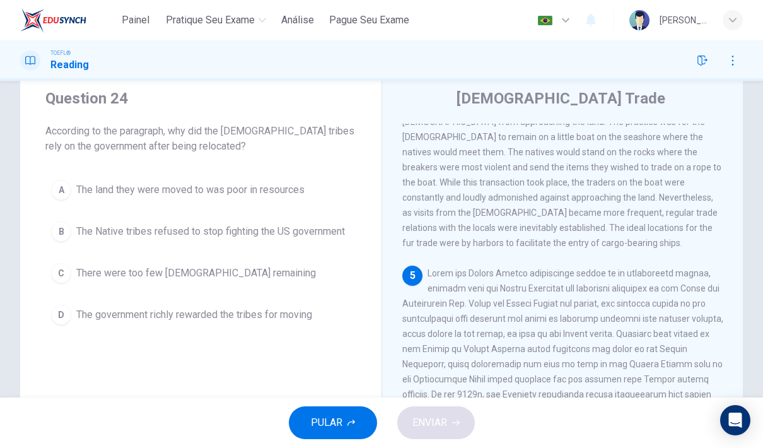
scroll to position [690, 0]
click at [205, 261] on button "C There were too few Native Americans remaining" at bounding box center [200, 273] width 311 height 32
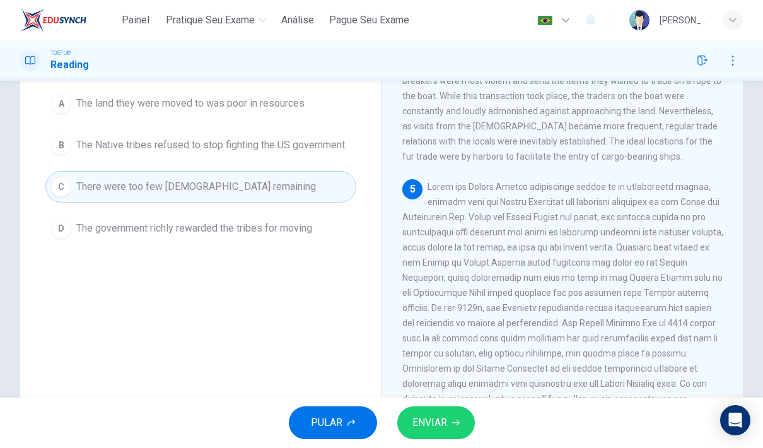
scroll to position [129, 0]
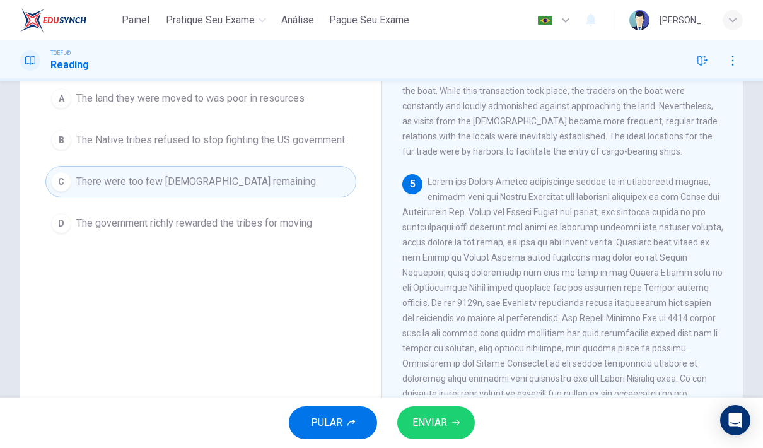
click at [440, 424] on span "ENVIAR" at bounding box center [429, 423] width 35 height 18
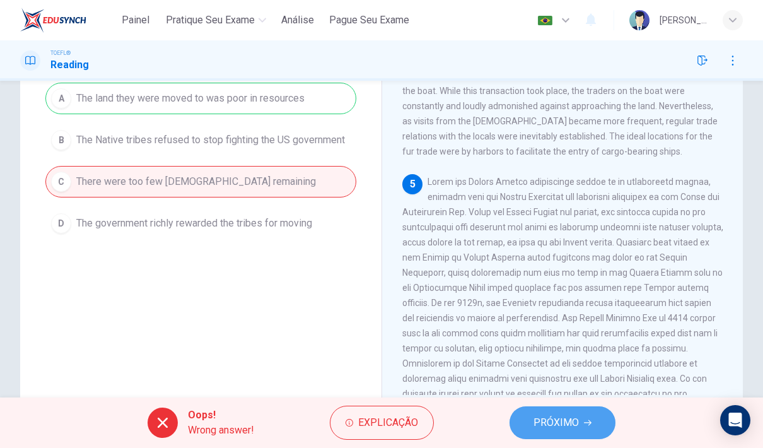
click at [523, 430] on button "PRÓXIMO" at bounding box center [562, 422] width 106 height 33
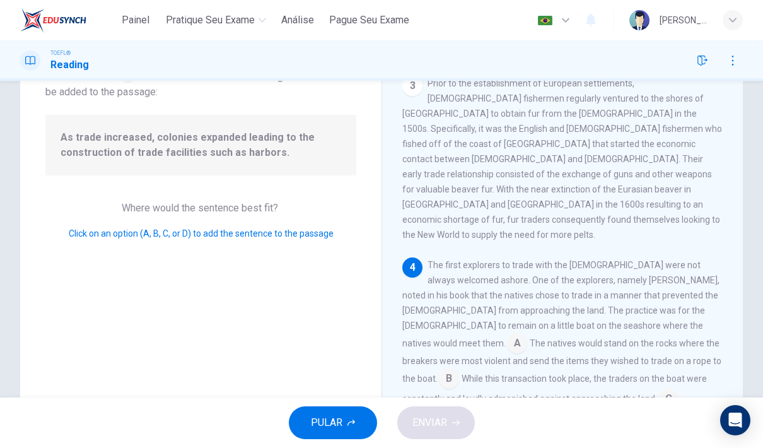
scroll to position [96, 0]
drag, startPoint x: 63, startPoint y: 139, endPoint x: 145, endPoint y: 138, distance: 82.0
click at [145, 138] on span "As trade increased, colonies expanded leading to the construction of trade faci…" at bounding box center [201, 144] width 281 height 30
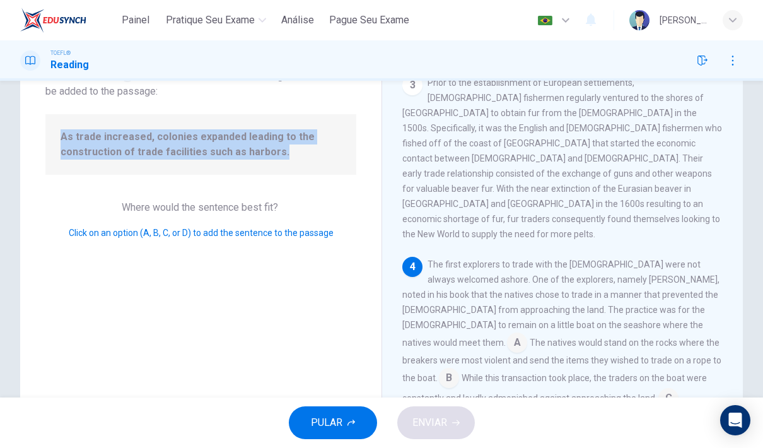
drag, startPoint x: 154, startPoint y: 136, endPoint x: 284, endPoint y: 149, distance: 130.5
click at [284, 149] on span "As trade increased, colonies expanded leading to the construction of trade faci…" at bounding box center [201, 144] width 281 height 30
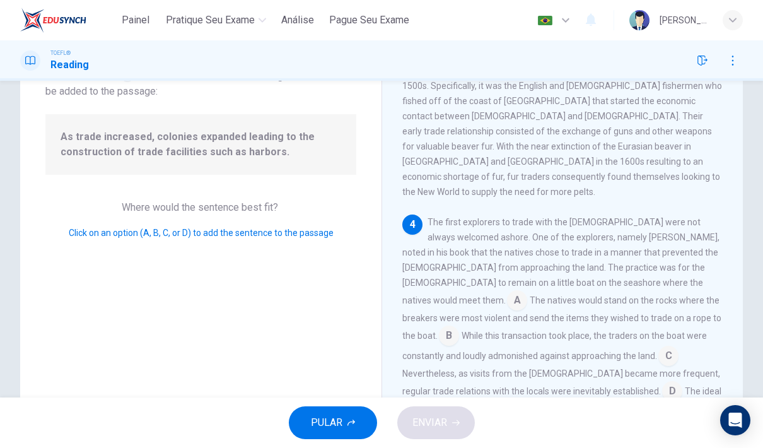
scroll to position [487, 0]
click at [658, 346] on input at bounding box center [668, 356] width 20 height 20
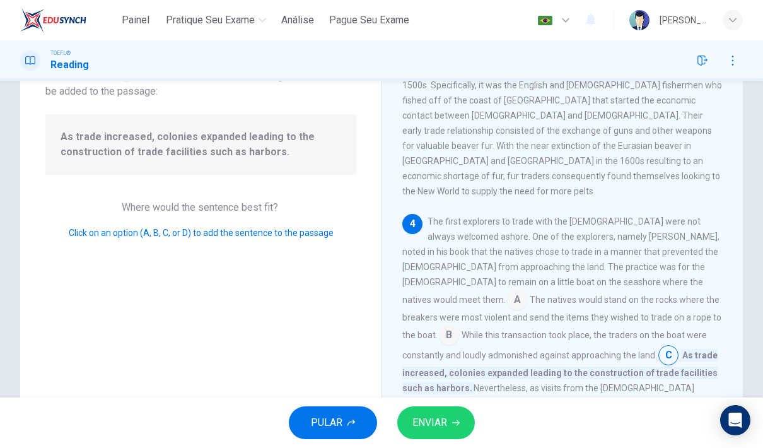
click at [658, 346] on input at bounding box center [668, 356] width 20 height 20
click at [0, 0] on html "Painel Pratique seu exame Análise Pague Seu Exame Português pt ​ Lara Lavratti …" at bounding box center [381, 224] width 763 height 448
click at [472, 412] on input at bounding box center [461, 422] width 20 height 20
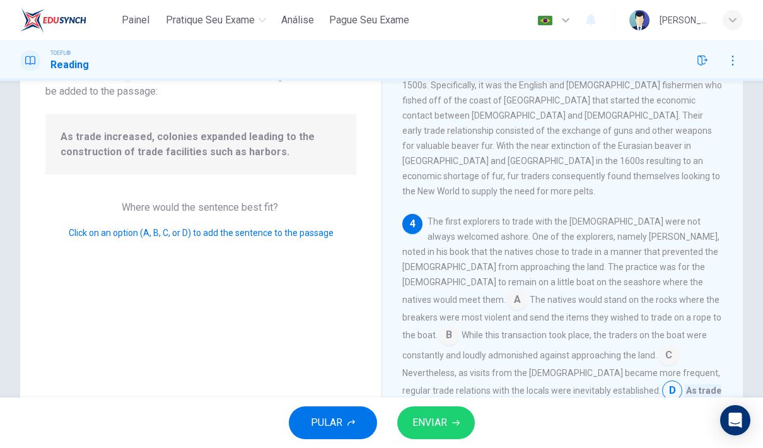
click at [439, 433] on button "ENVIAR" at bounding box center [436, 422] width 78 height 33
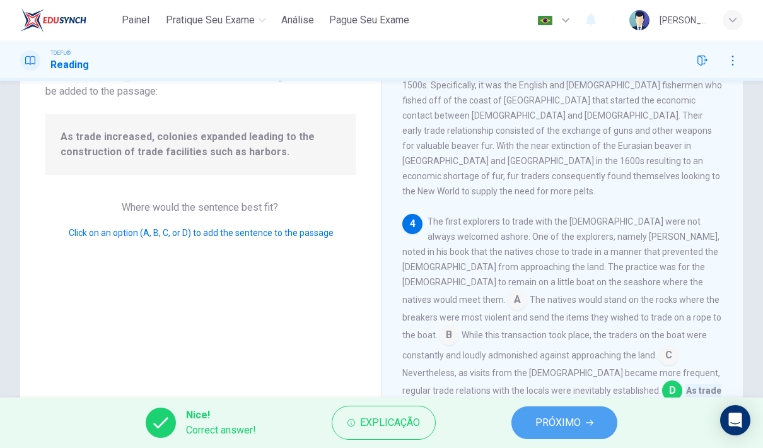
click at [545, 421] on span "PRÓXIMO" at bounding box center [557, 423] width 45 height 18
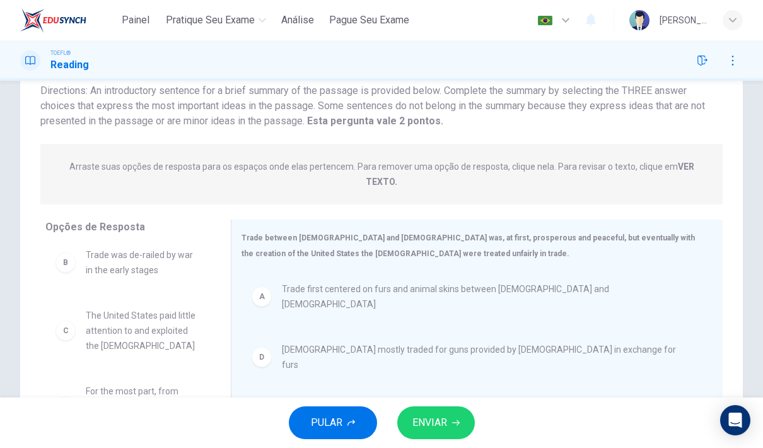
scroll to position [8, 0]
click at [448, 427] on button "ENVIAR" at bounding box center [436, 422] width 78 height 33
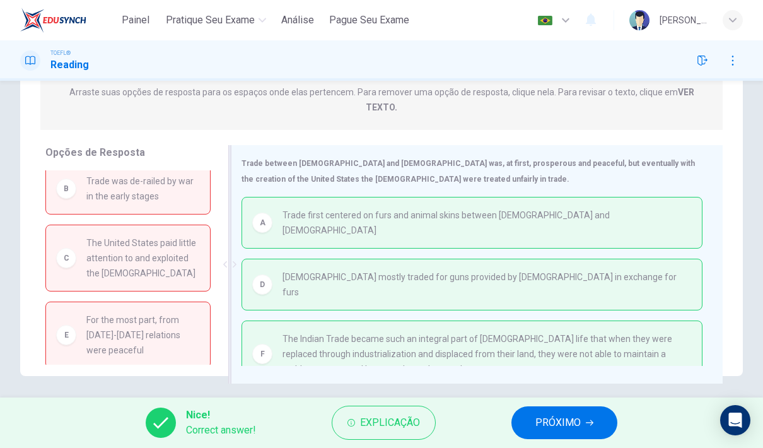
scroll to position [171, 0]
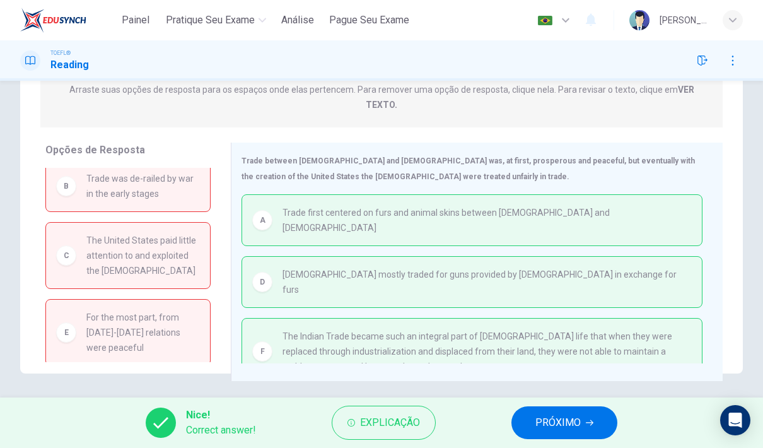
click at [549, 421] on span "PRÓXIMO" at bounding box center [557, 423] width 45 height 18
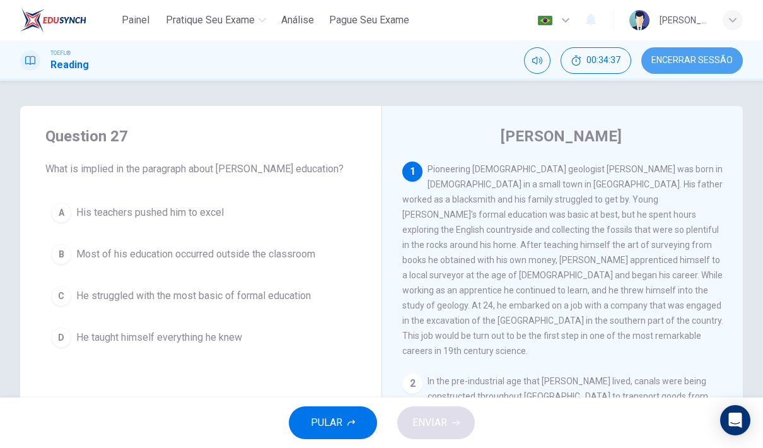
click at [699, 66] on button "Encerrar Sessão" at bounding box center [692, 60] width 102 height 26
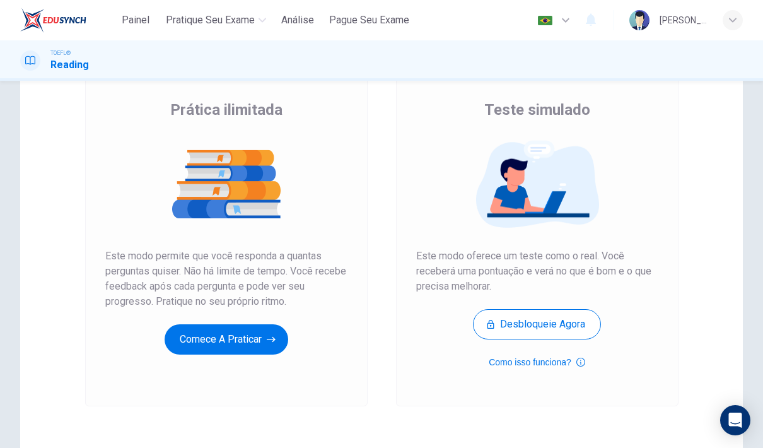
scroll to position [88, 0]
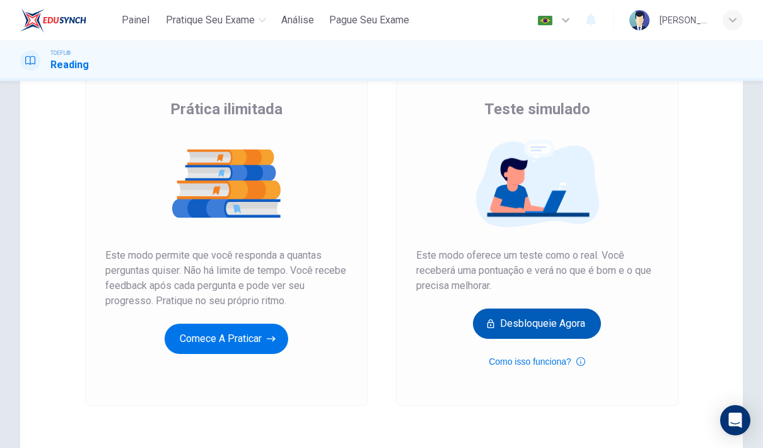
click at [519, 328] on button "Desbloqueie agora" at bounding box center [537, 323] width 128 height 30
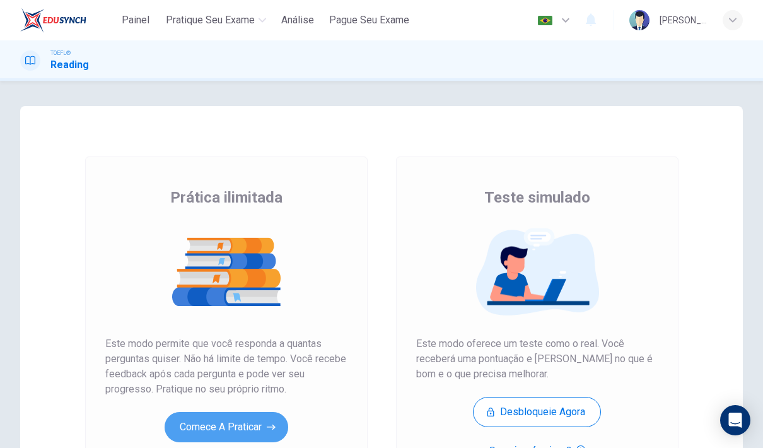
click at [245, 426] on button "Comece a praticar" at bounding box center [227, 427] width 124 height 30
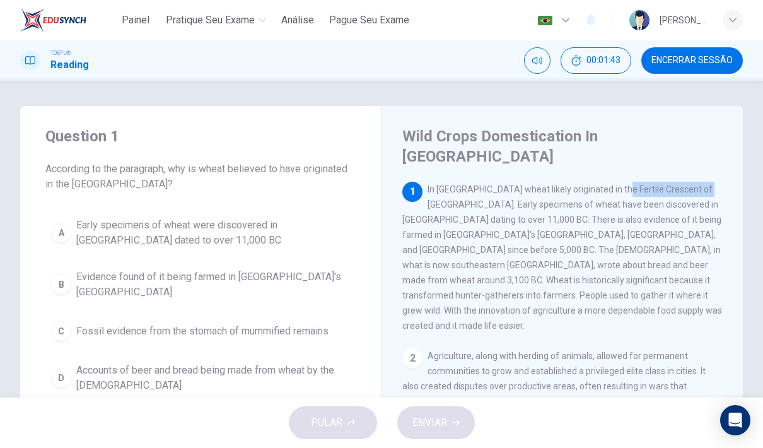
drag, startPoint x: 617, startPoint y: 170, endPoint x: 585, endPoint y: 232, distance: 69.4
click at [668, 185] on span "In [GEOGRAPHIC_DATA] wheat likely originated in the Fertile Crescent of [GEOGRA…" at bounding box center [562, 257] width 320 height 146
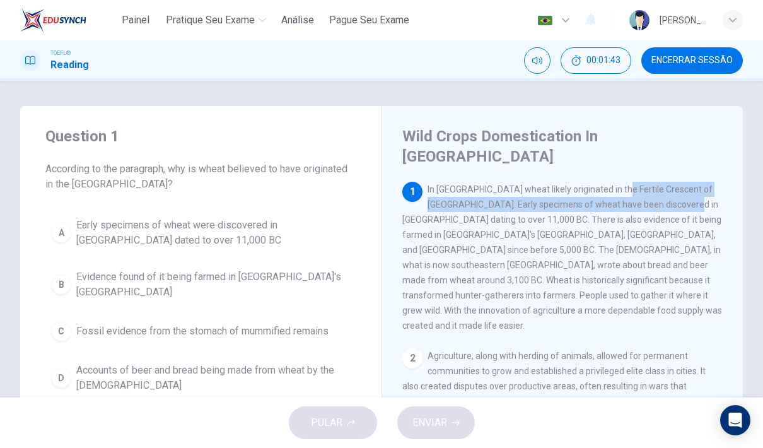
click at [446, 240] on div "1 In [GEOGRAPHIC_DATA] wheat likely originated in the Fertile Crescent of [GEOG…" at bounding box center [562, 257] width 321 height 151
click at [477, 200] on span "In [GEOGRAPHIC_DATA] wheat likely originated in the Fertile Crescent of [GEOGRA…" at bounding box center [562, 257] width 320 height 146
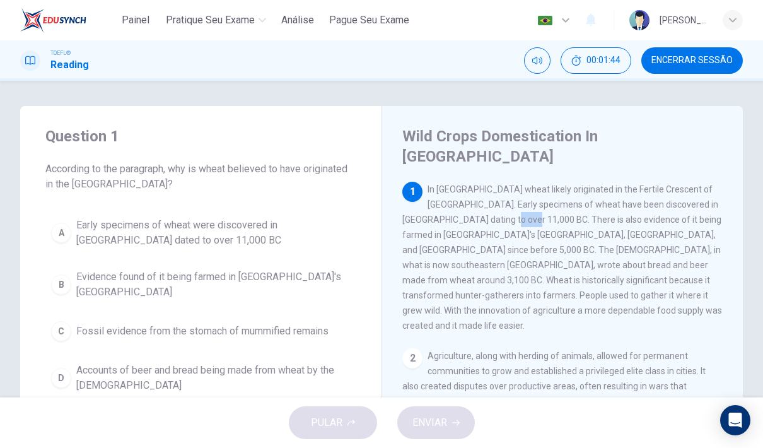
click at [477, 198] on span "In [GEOGRAPHIC_DATA] wheat likely originated in the Fertile Crescent of [GEOGRA…" at bounding box center [562, 257] width 320 height 146
click at [494, 182] on div "1 In [GEOGRAPHIC_DATA] wheat likely originated in the Fertile Crescent of [GEOG…" at bounding box center [562, 257] width 321 height 151
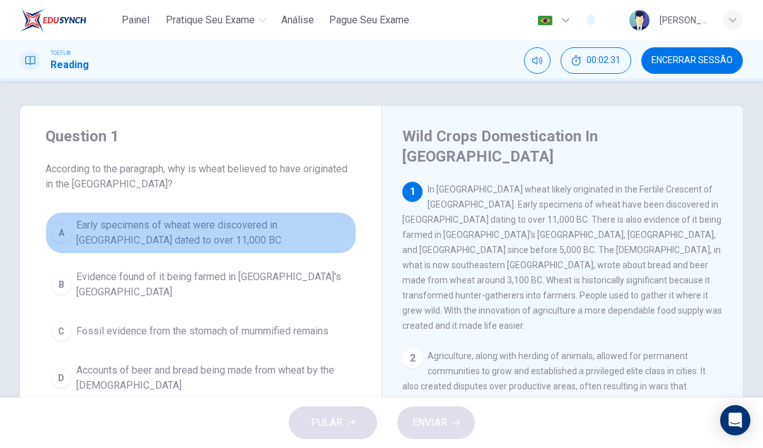
click at [175, 243] on span "Early specimens of wheat were discovered in [GEOGRAPHIC_DATA] dated to over 11,…" at bounding box center [213, 233] width 274 height 30
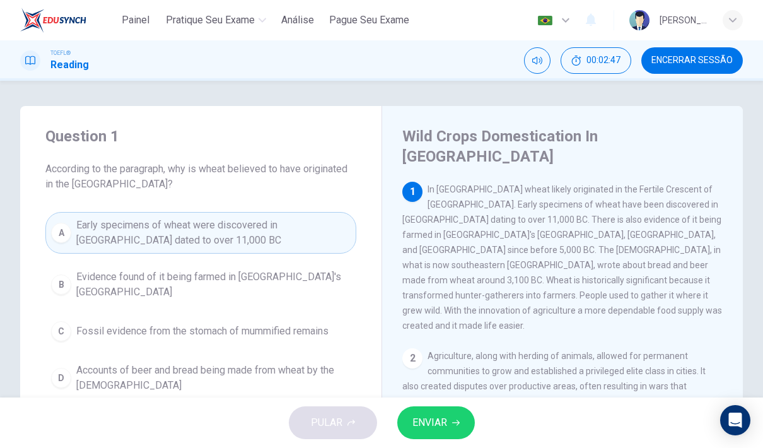
click at [435, 425] on span "ENVIAR" at bounding box center [429, 423] width 35 height 18
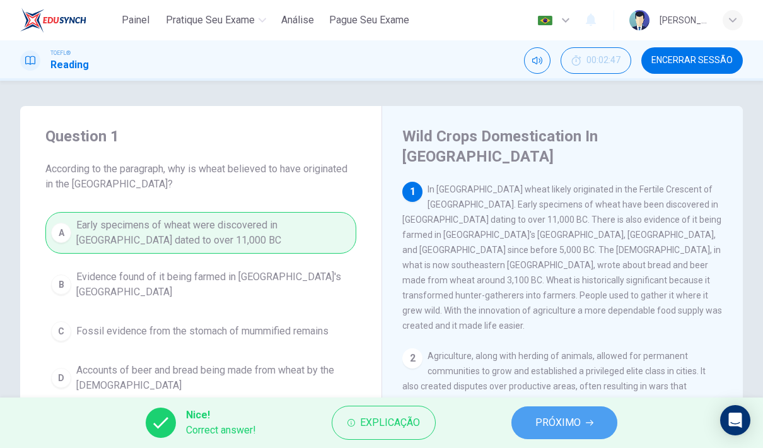
click at [562, 423] on span "PRÓXIMO" at bounding box center [557, 423] width 45 height 18
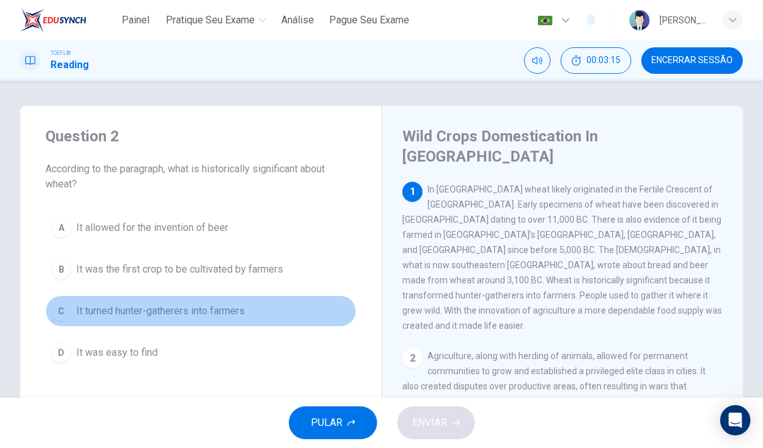
click at [200, 310] on span "It turned hunter-gatherers into farmers" at bounding box center [160, 310] width 168 height 15
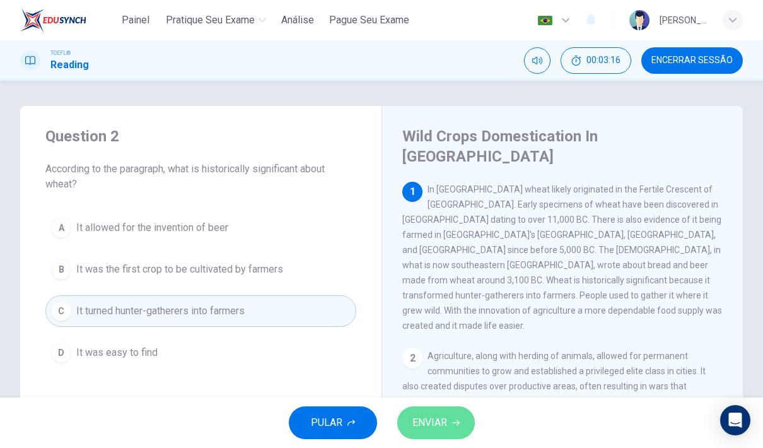
click at [439, 416] on span "ENVIAR" at bounding box center [429, 423] width 35 height 18
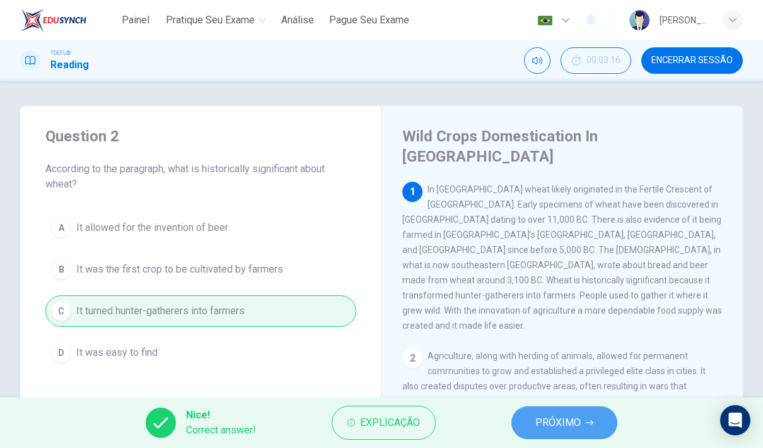
click at [567, 425] on span "PRÓXIMO" at bounding box center [557, 423] width 45 height 18
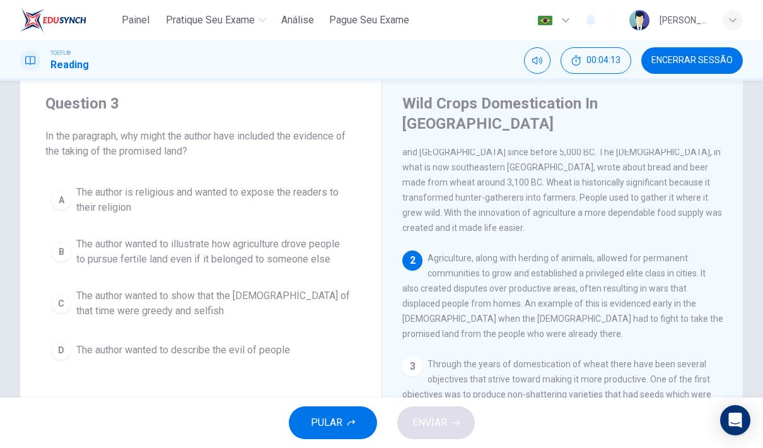
scroll to position [43, 0]
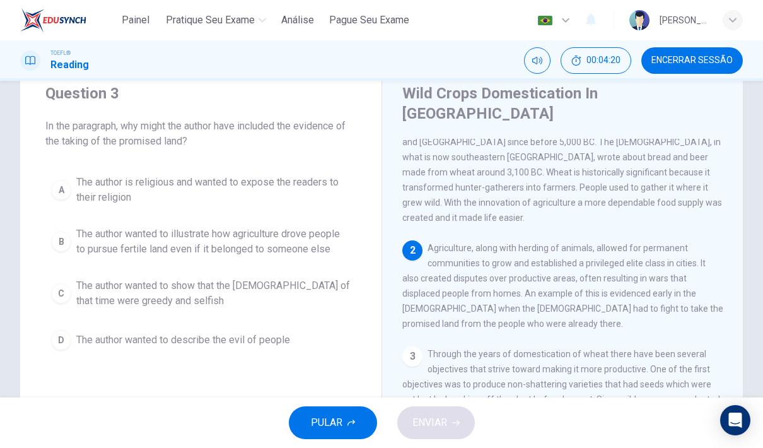
click at [235, 237] on span "The author wanted to illustrate how agriculture drove people to pursue fertile …" at bounding box center [213, 241] width 274 height 30
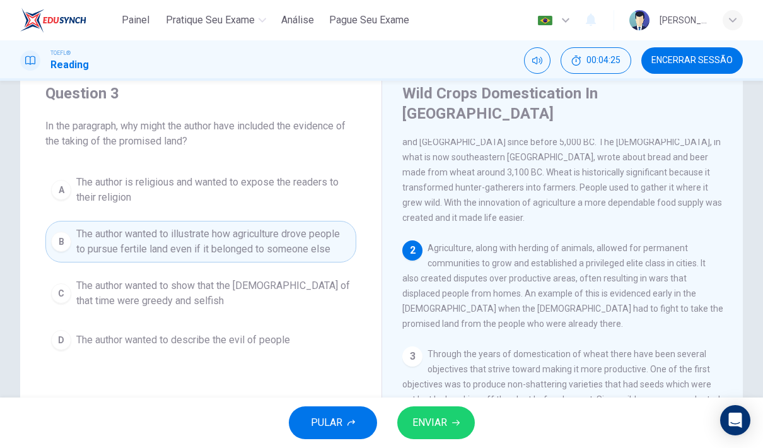
click at [431, 418] on span "ENVIAR" at bounding box center [429, 423] width 35 height 18
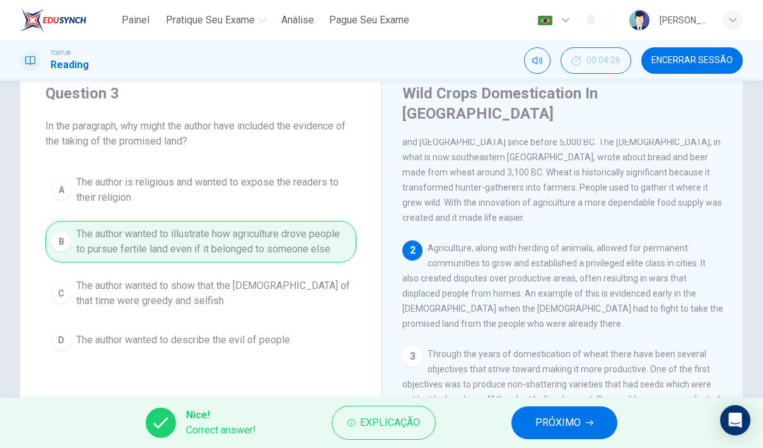
click at [593, 429] on button "PRÓXIMO" at bounding box center [564, 422] width 106 height 33
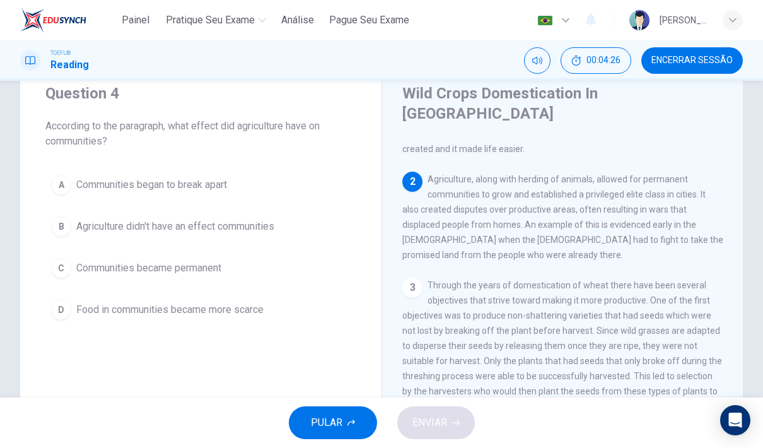
scroll to position [141, 0]
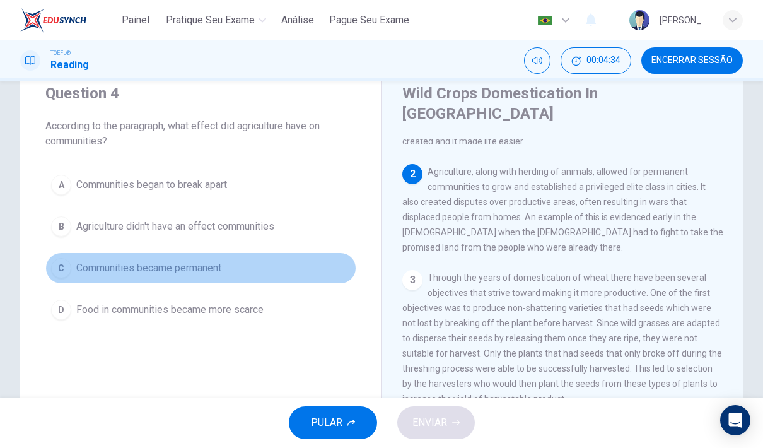
click at [219, 270] on span "Communities became permanent" at bounding box center [148, 267] width 145 height 15
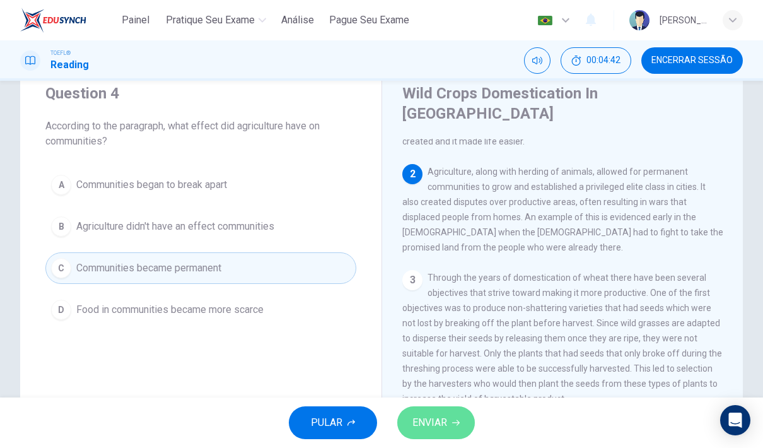
click at [436, 427] on span "ENVIAR" at bounding box center [429, 423] width 35 height 18
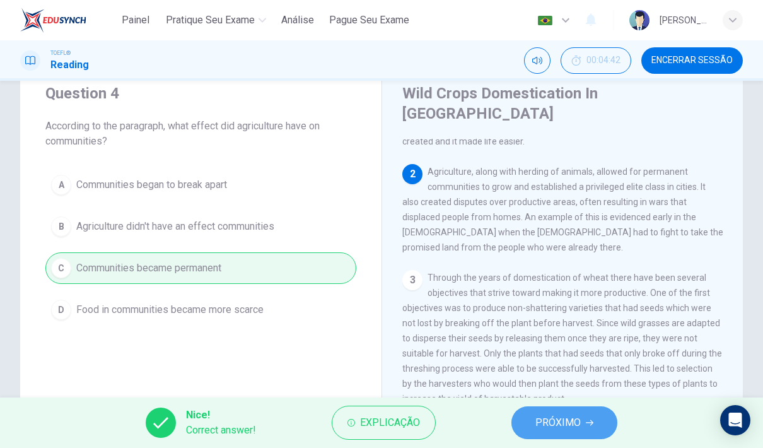
click at [555, 435] on button "PRÓXIMO" at bounding box center [564, 422] width 106 height 33
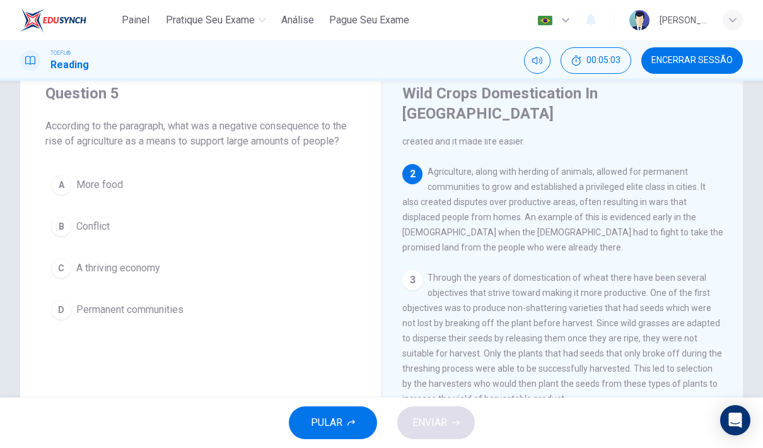
click at [107, 216] on button "B Conflict" at bounding box center [200, 227] width 311 height 32
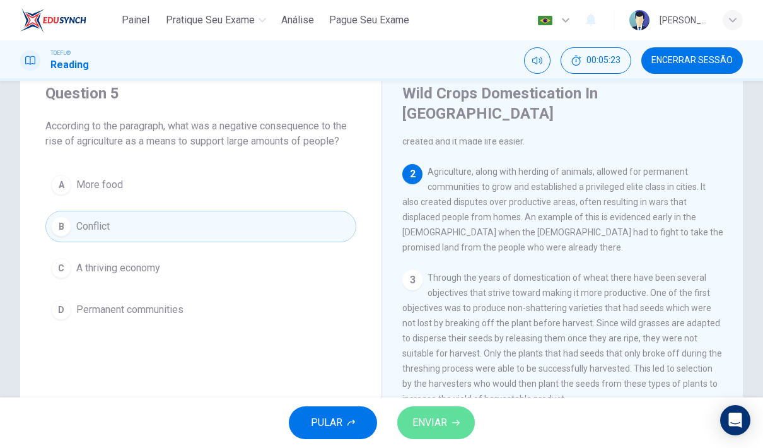
click at [441, 414] on span "ENVIAR" at bounding box center [429, 423] width 35 height 18
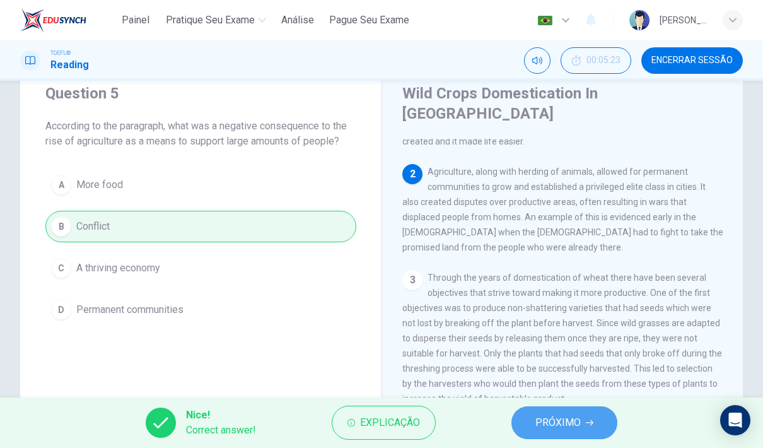
click at [535, 424] on button "PRÓXIMO" at bounding box center [564, 422] width 106 height 33
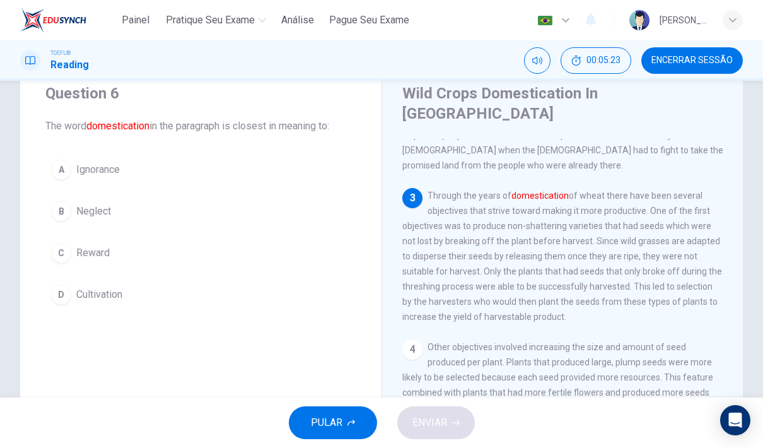
scroll to position [251, 0]
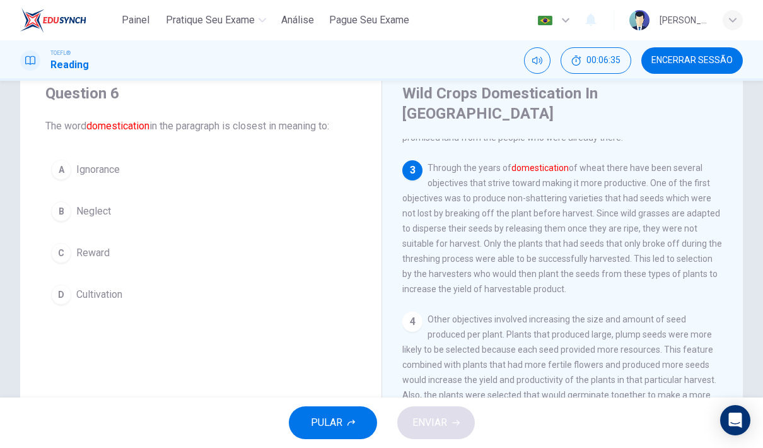
click at [89, 284] on button "D Cultivation" at bounding box center [200, 295] width 311 height 32
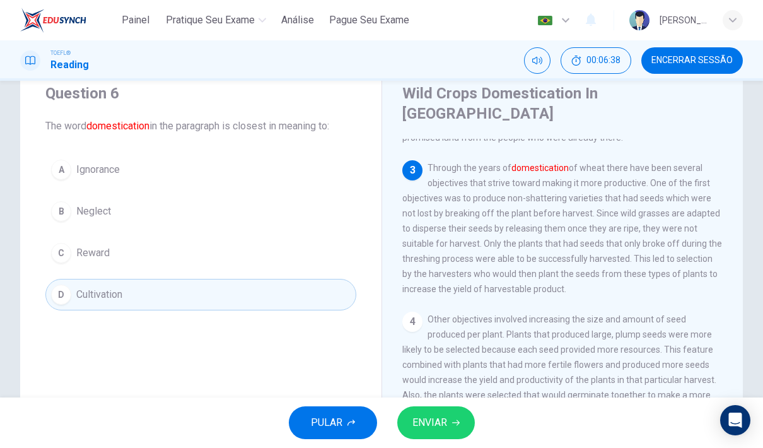
click at [428, 405] on div "PULAR ENVIAR" at bounding box center [381, 422] width 763 height 50
click at [425, 424] on span "ENVIAR" at bounding box center [429, 423] width 35 height 18
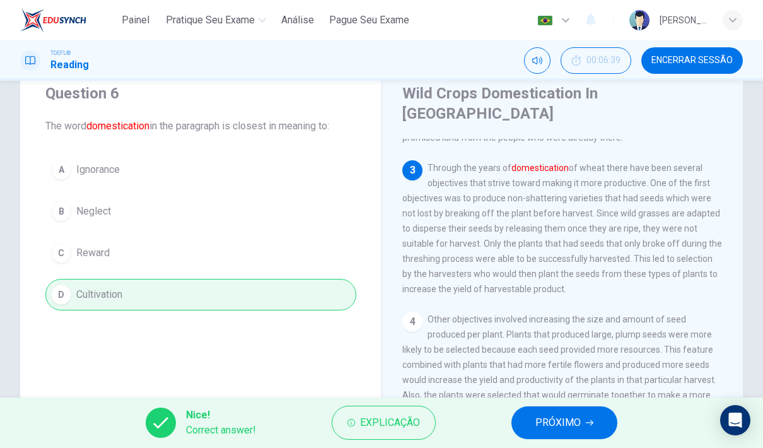
click at [607, 420] on button "PRÓXIMO" at bounding box center [564, 422] width 106 height 33
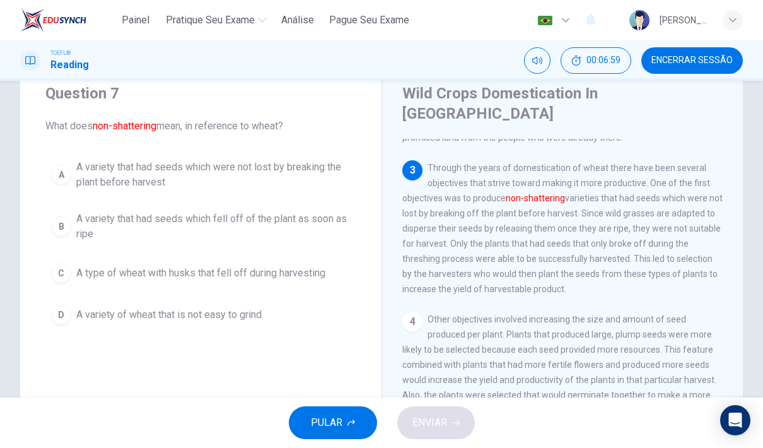
click at [243, 174] on span "A variety that had seeds which were not lost by breaking the plant before harve…" at bounding box center [213, 175] width 274 height 30
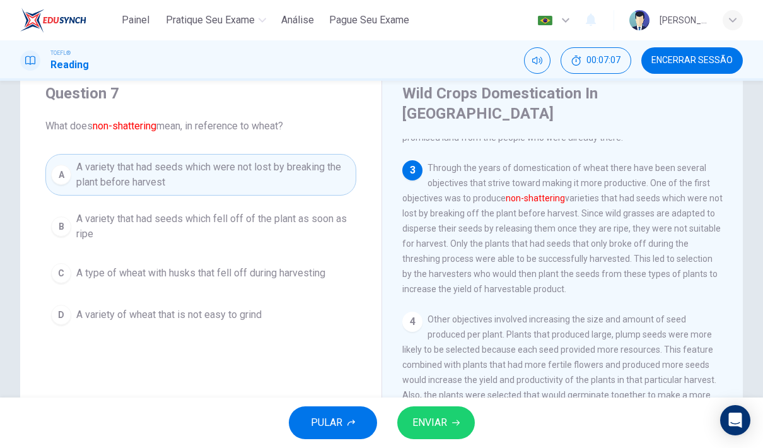
click at [430, 421] on span "ENVIAR" at bounding box center [429, 423] width 35 height 18
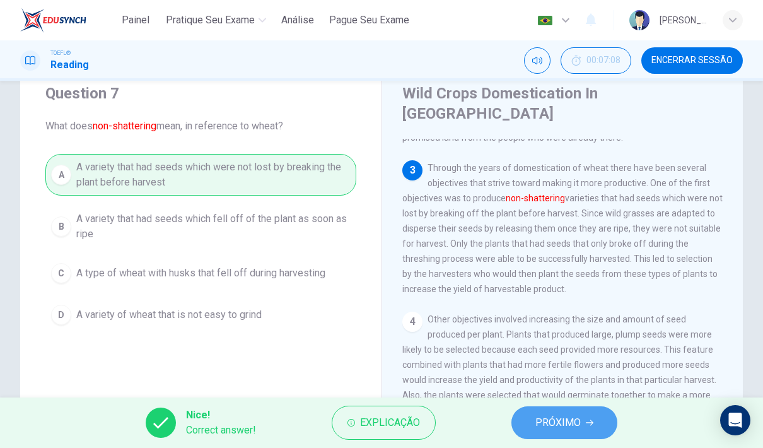
click at [533, 437] on button "PRÓXIMO" at bounding box center [564, 422] width 106 height 33
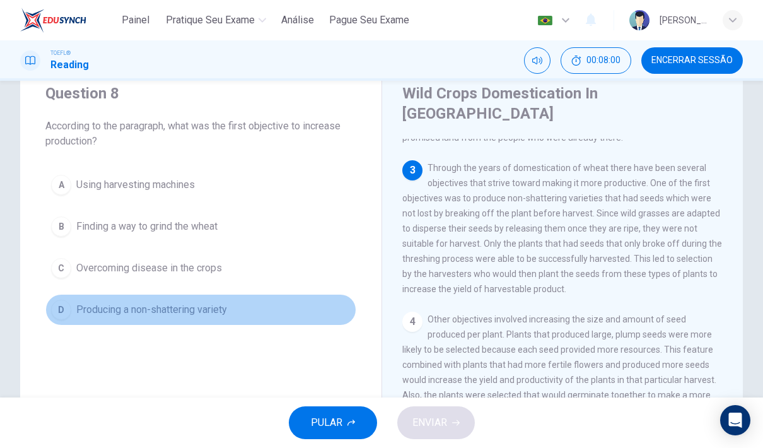
click at [196, 310] on span "Producing a non-shattering variety" at bounding box center [151, 309] width 151 height 15
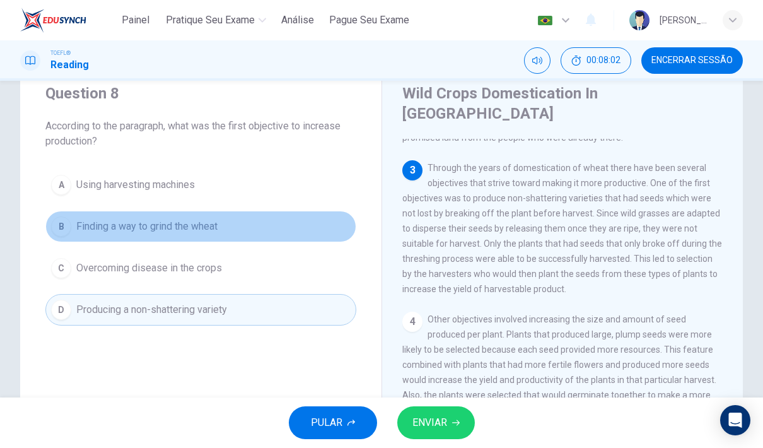
click at [185, 218] on button "B Finding a way to grind the wheat" at bounding box center [200, 227] width 311 height 32
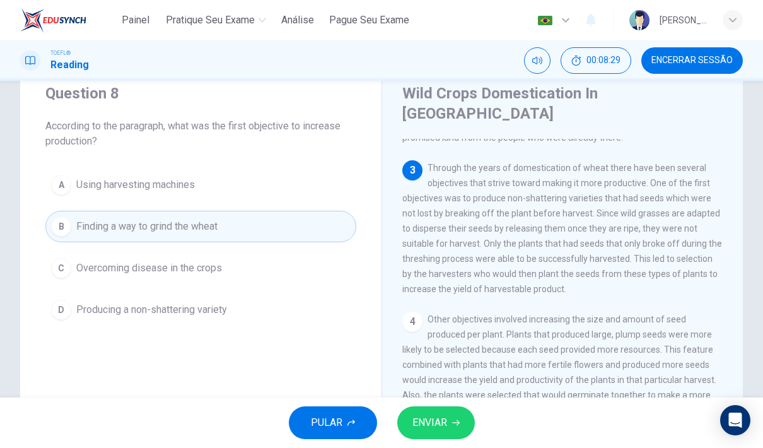
click at [75, 292] on div "A Using harvesting machines B Finding a way to grind the wheat C Overcoming dis…" at bounding box center [200, 247] width 311 height 156
click at [87, 311] on span "Producing a non-shattering variety" at bounding box center [151, 309] width 151 height 15
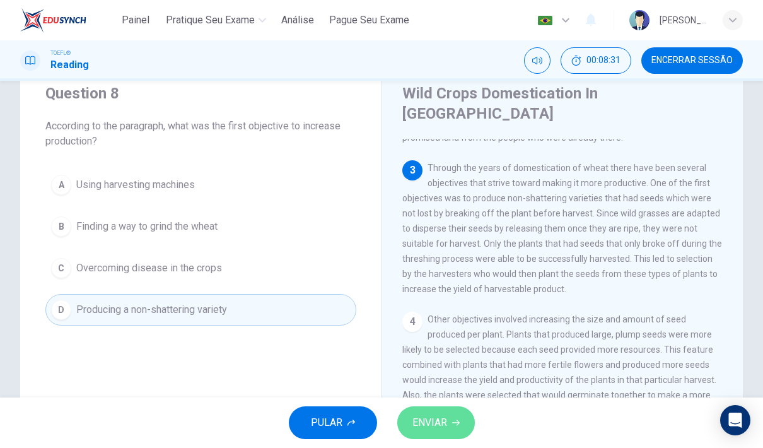
click at [443, 414] on span "ENVIAR" at bounding box center [429, 423] width 35 height 18
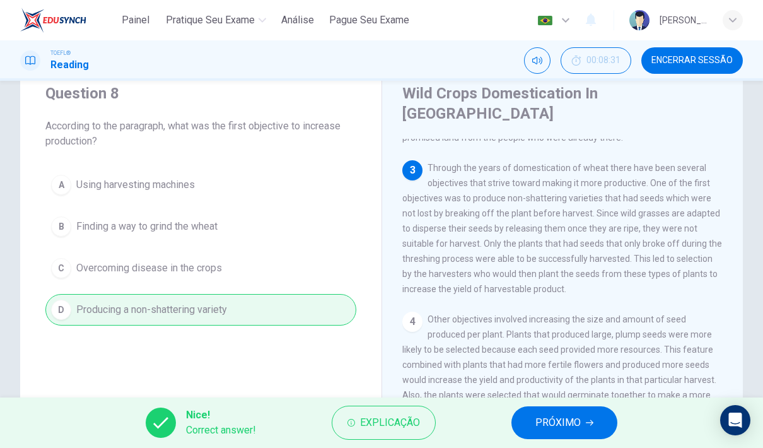
click at [542, 428] on span "PRÓXIMO" at bounding box center [557, 423] width 45 height 18
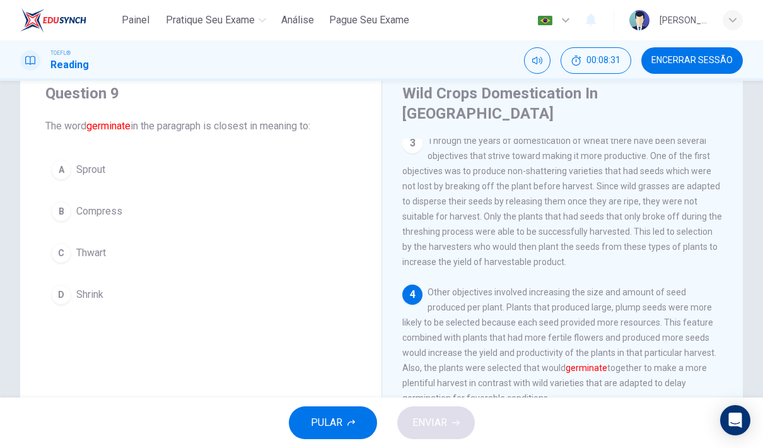
scroll to position [281, 0]
click at [108, 170] on button "A Sprout" at bounding box center [200, 170] width 311 height 32
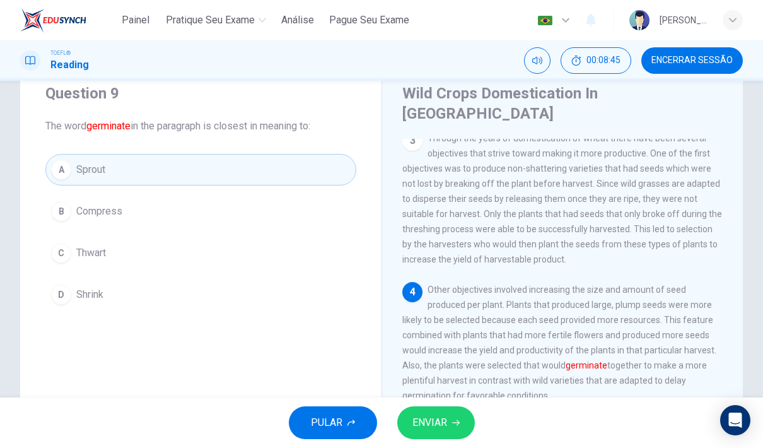
click at [434, 410] on button "ENVIAR" at bounding box center [436, 422] width 78 height 33
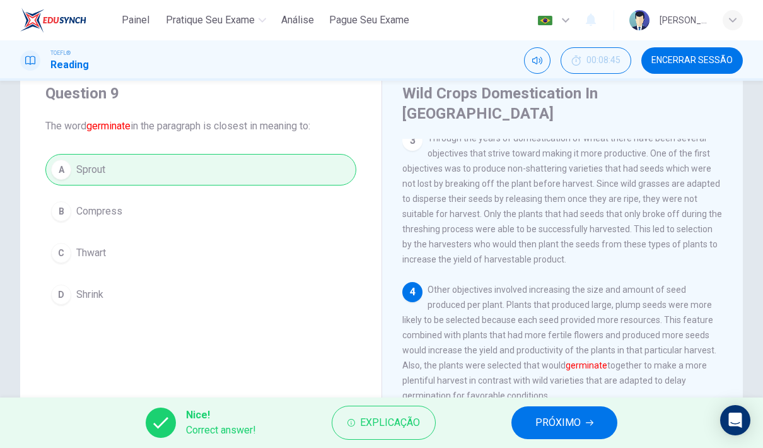
click at [526, 424] on button "PRÓXIMO" at bounding box center [564, 422] width 106 height 33
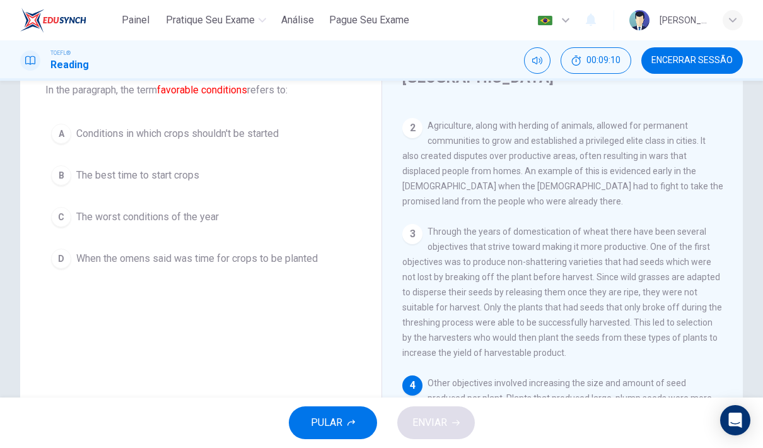
scroll to position [78, 0]
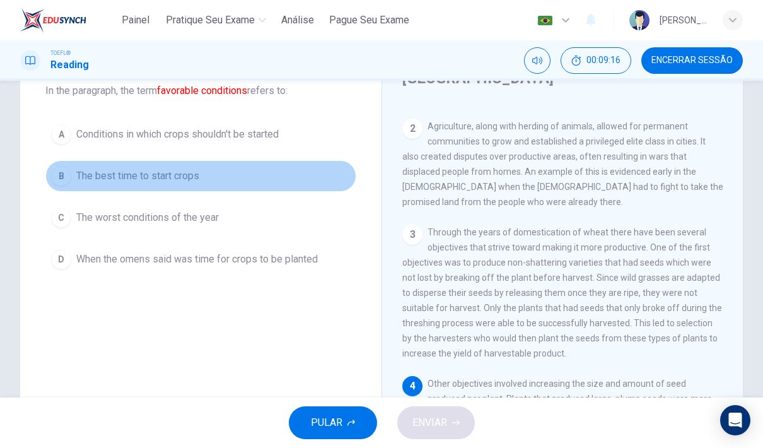
click at [115, 173] on span "The best time to start crops" at bounding box center [137, 175] width 123 height 15
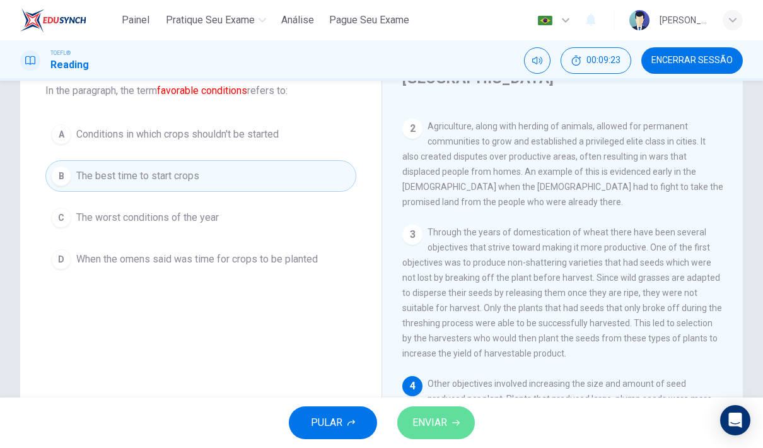
click at [427, 417] on span "ENVIAR" at bounding box center [429, 423] width 35 height 18
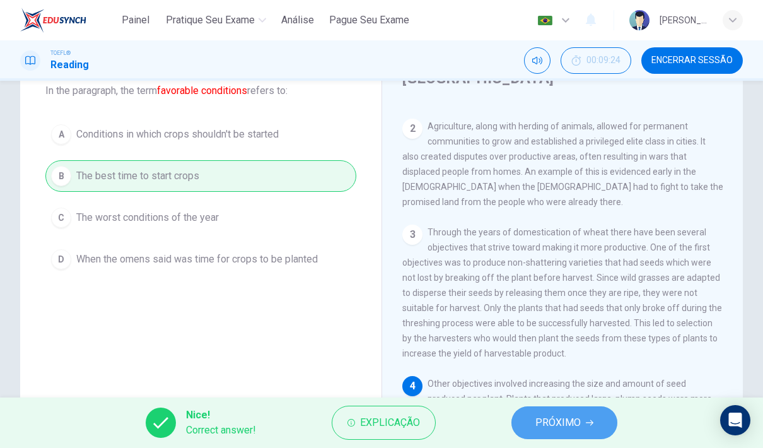
click at [595, 438] on button "PRÓXIMO" at bounding box center [564, 422] width 106 height 33
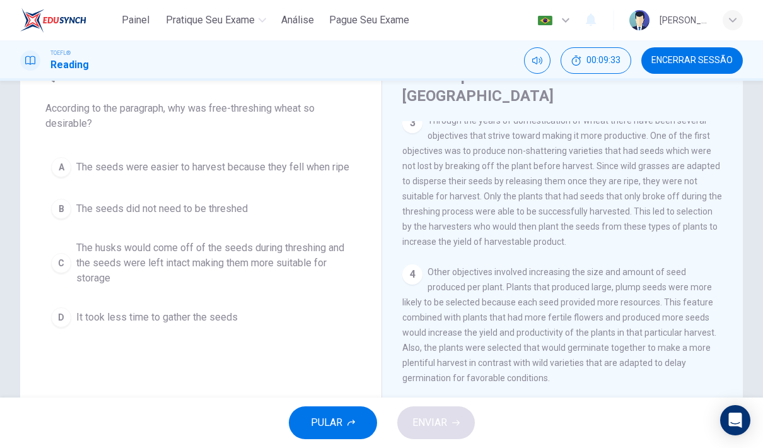
scroll to position [61, 0]
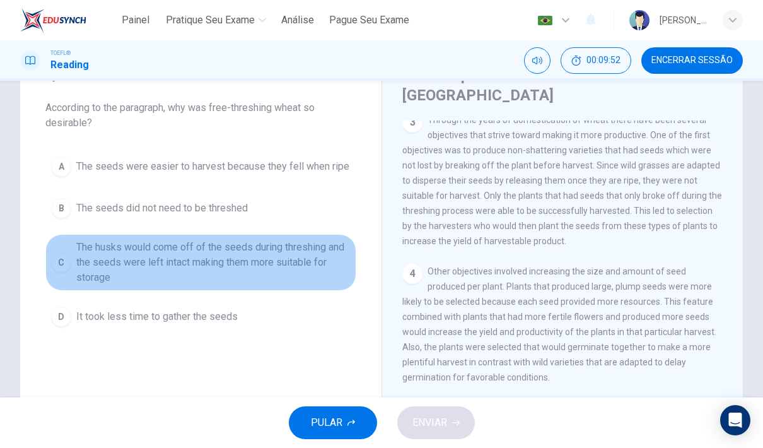
click at [115, 264] on span "The husks would come off of the seeds during threshing and the seeds were left …" at bounding box center [213, 262] width 274 height 45
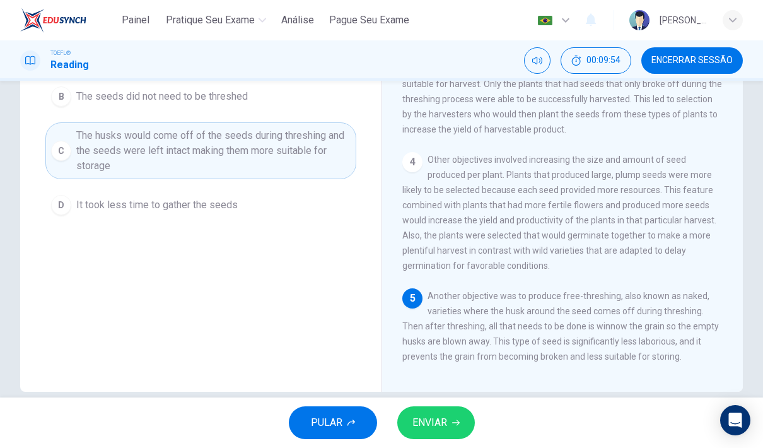
scroll to position [172, 0]
click at [419, 422] on span "ENVIAR" at bounding box center [429, 423] width 35 height 18
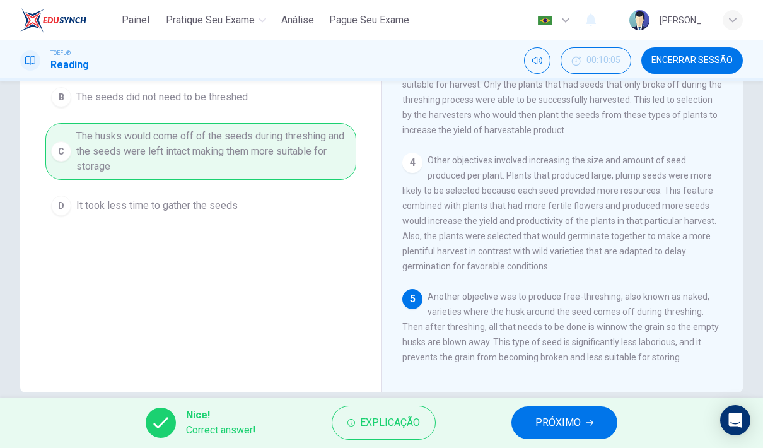
click at [553, 426] on span "PRÓXIMO" at bounding box center [557, 423] width 45 height 18
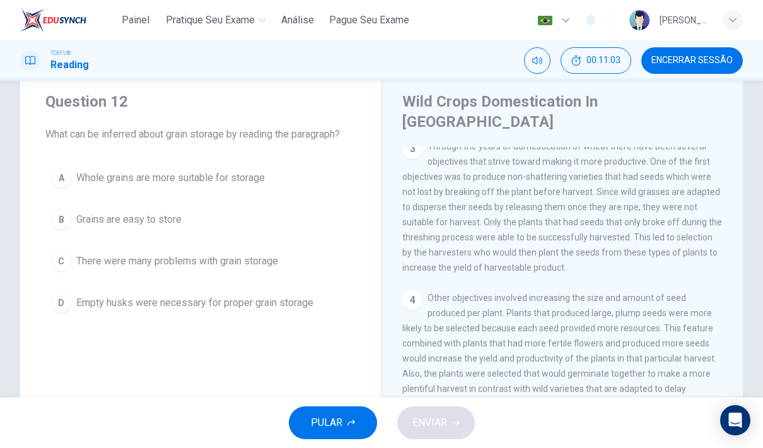
scroll to position [36, 0]
click at [154, 152] on div "Question 12 What can be inferred about grain storage by reading the paragraph? …" at bounding box center [200, 203] width 361 height 267
click at [154, 177] on span "Whole grains are more suitable for storage" at bounding box center [170, 176] width 189 height 15
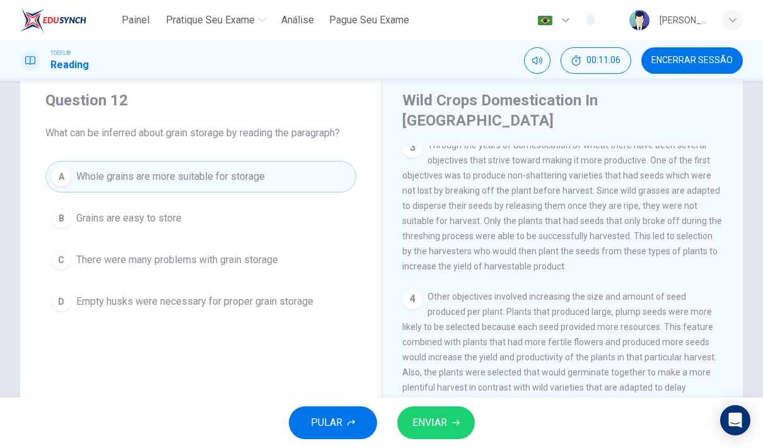
click at [432, 419] on span "ENVIAR" at bounding box center [429, 423] width 35 height 18
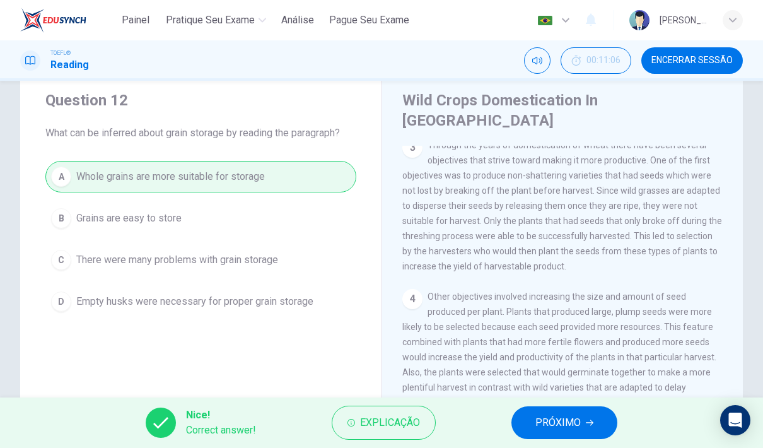
click at [550, 417] on span "PRÓXIMO" at bounding box center [557, 423] width 45 height 18
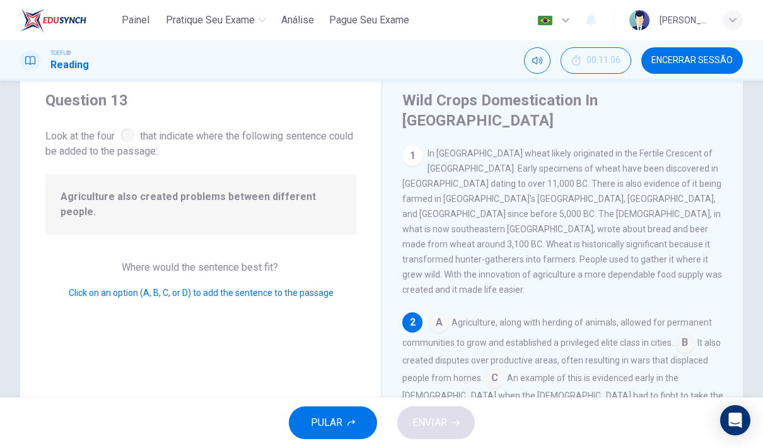
scroll to position [16, 0]
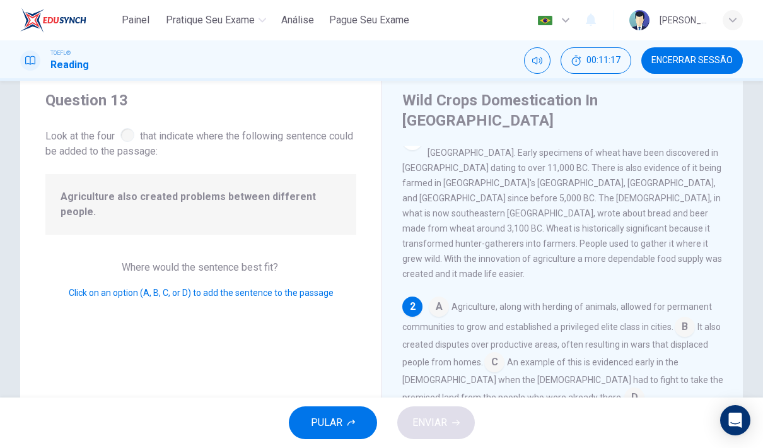
click at [686, 318] on input at bounding box center [685, 328] width 20 height 20
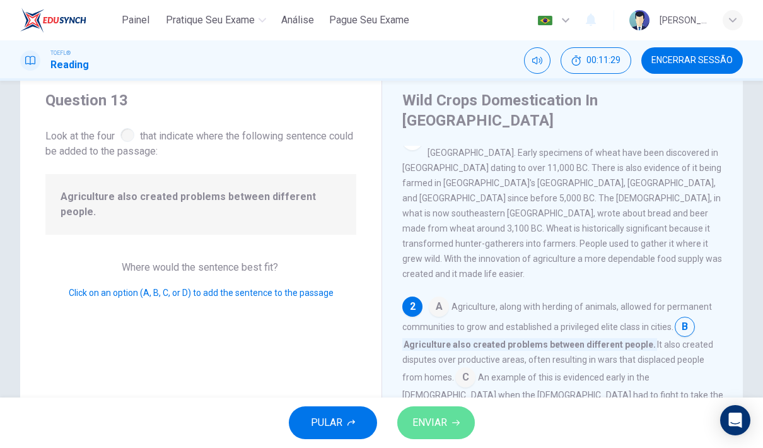
click at [451, 416] on button "ENVIAR" at bounding box center [436, 422] width 78 height 33
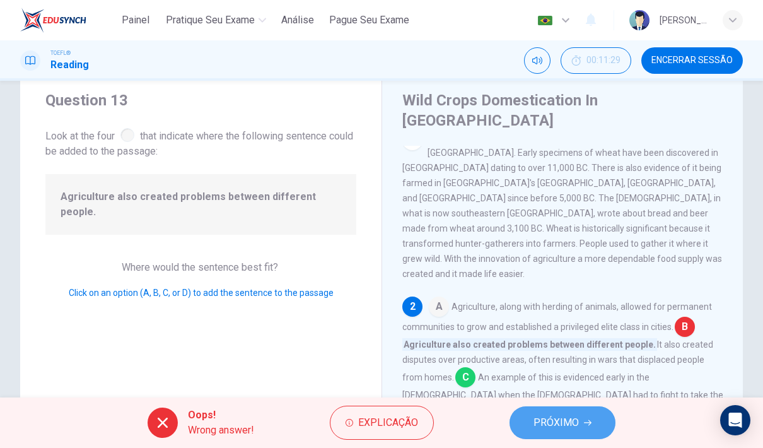
click at [535, 431] on span "PRÓXIMO" at bounding box center [555, 423] width 45 height 18
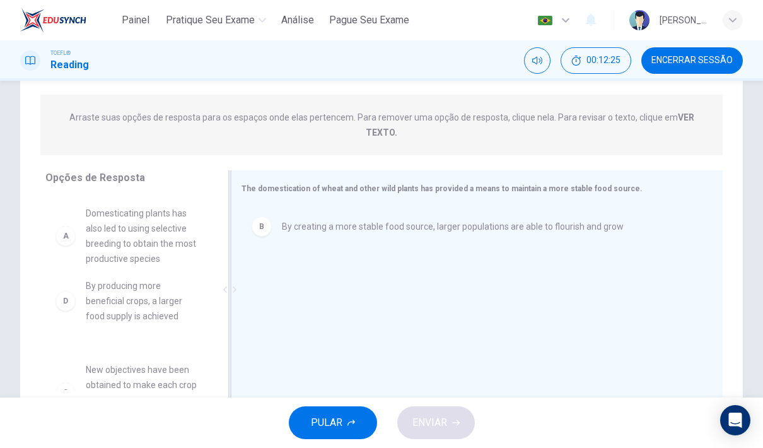
scroll to position [0, 0]
click at [69, 286] on div "A Domesticating plants has also led to using selective breeding to obtain the m…" at bounding box center [127, 292] width 165 height 194
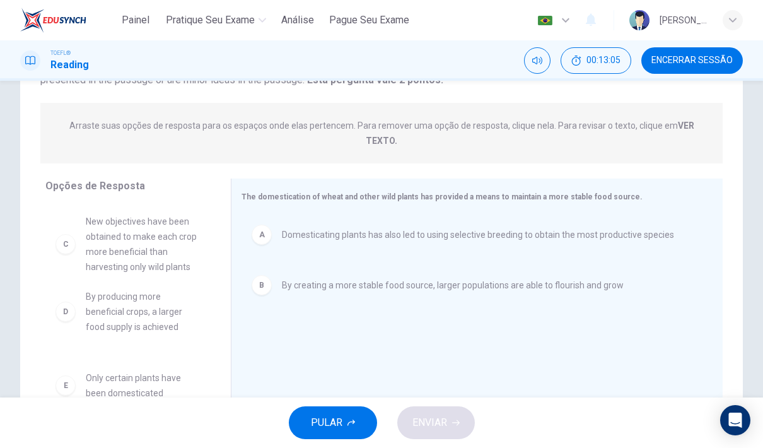
scroll to position [132, 0]
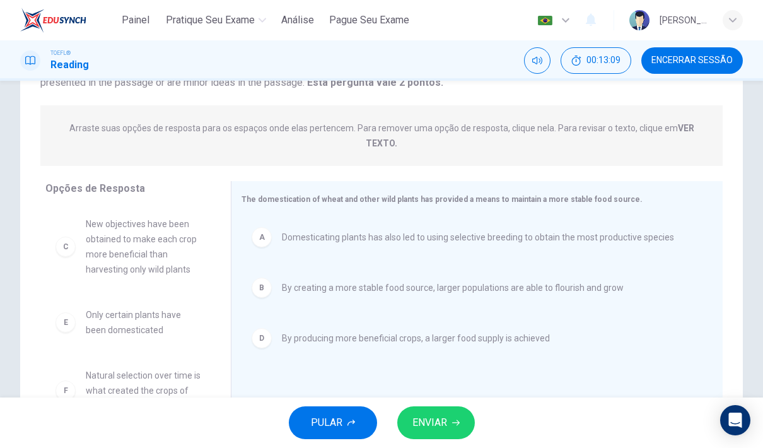
click at [435, 415] on span "ENVIAR" at bounding box center [429, 423] width 35 height 18
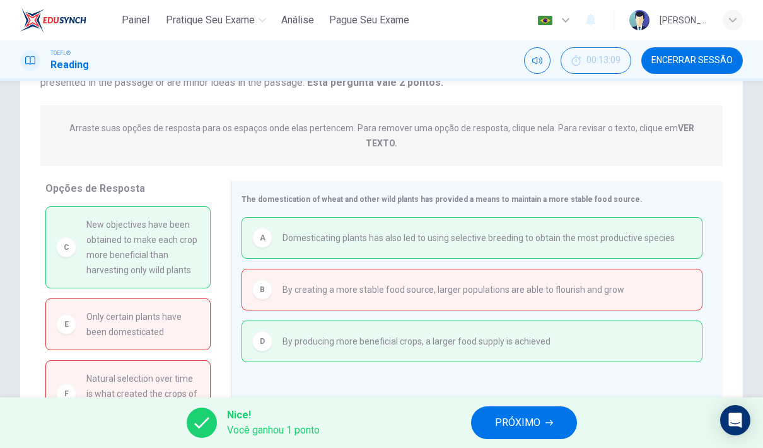
click at [504, 426] on span "PRÓXIMO" at bounding box center [517, 423] width 45 height 18
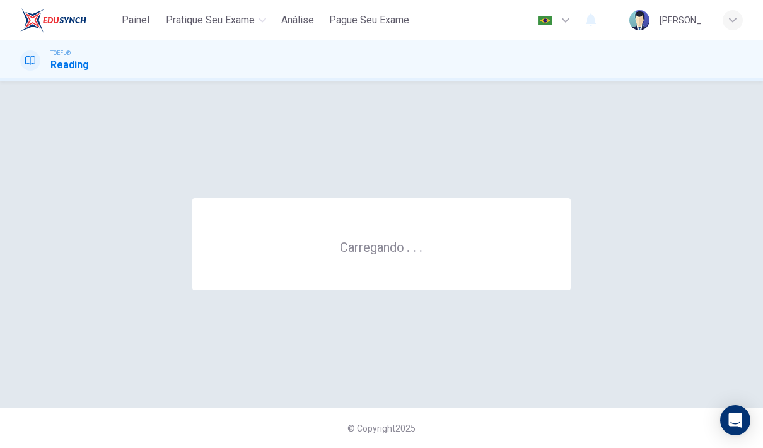
scroll to position [0, 0]
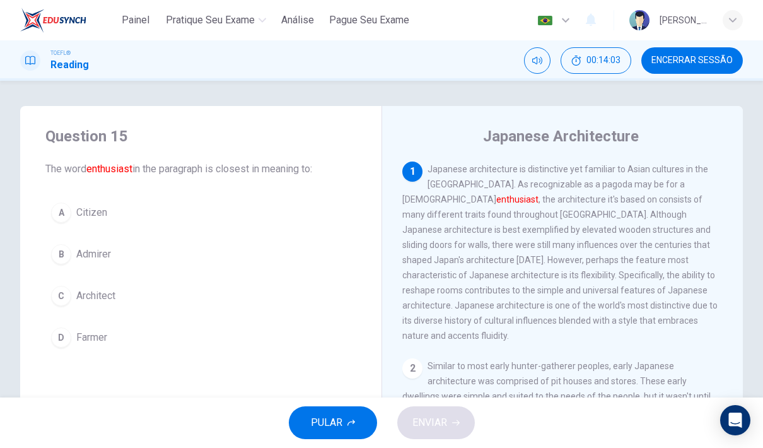
click at [707, 59] on span "Encerrar Sessão" at bounding box center [691, 60] width 81 height 10
